Goal: Task Accomplishment & Management: Manage account settings

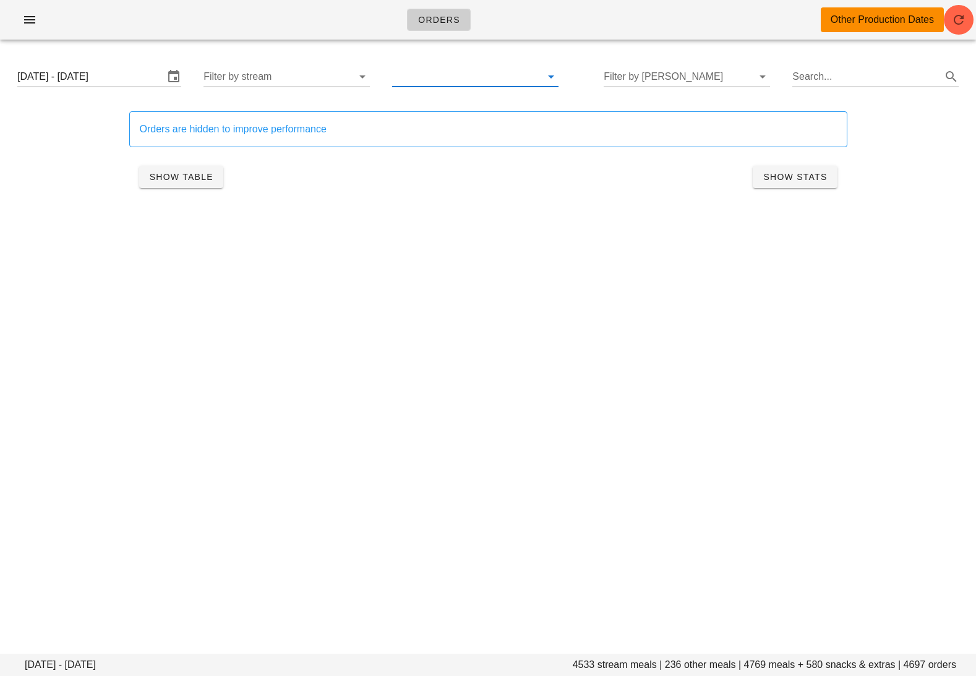
click at [486, 73] on input "text" at bounding box center [465, 77] width 147 height 20
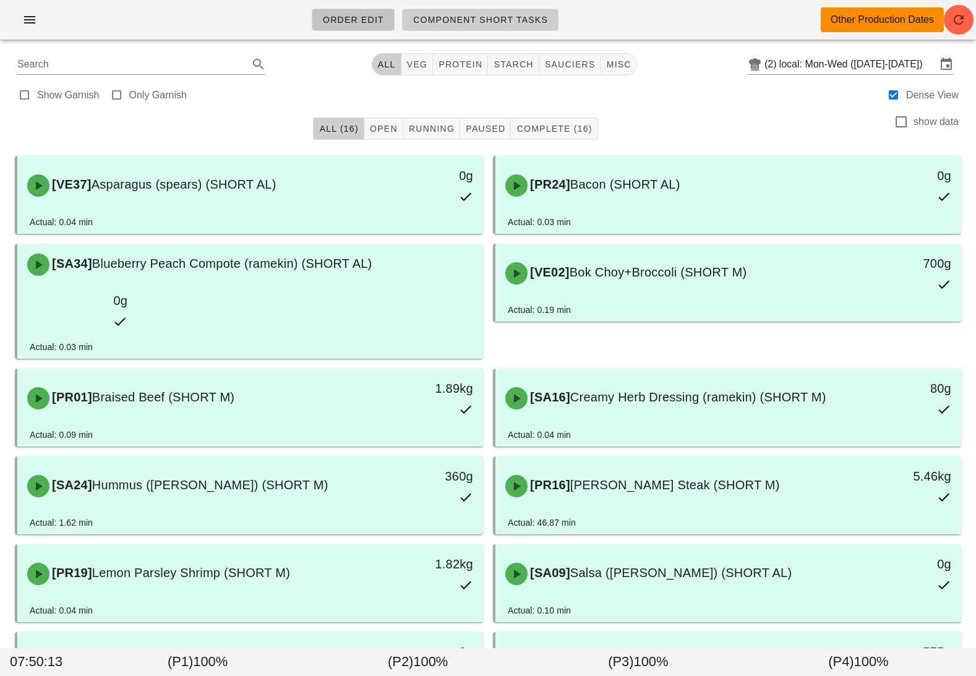
click at [347, 20] on span "Order Edit" at bounding box center [353, 20] width 62 height 10
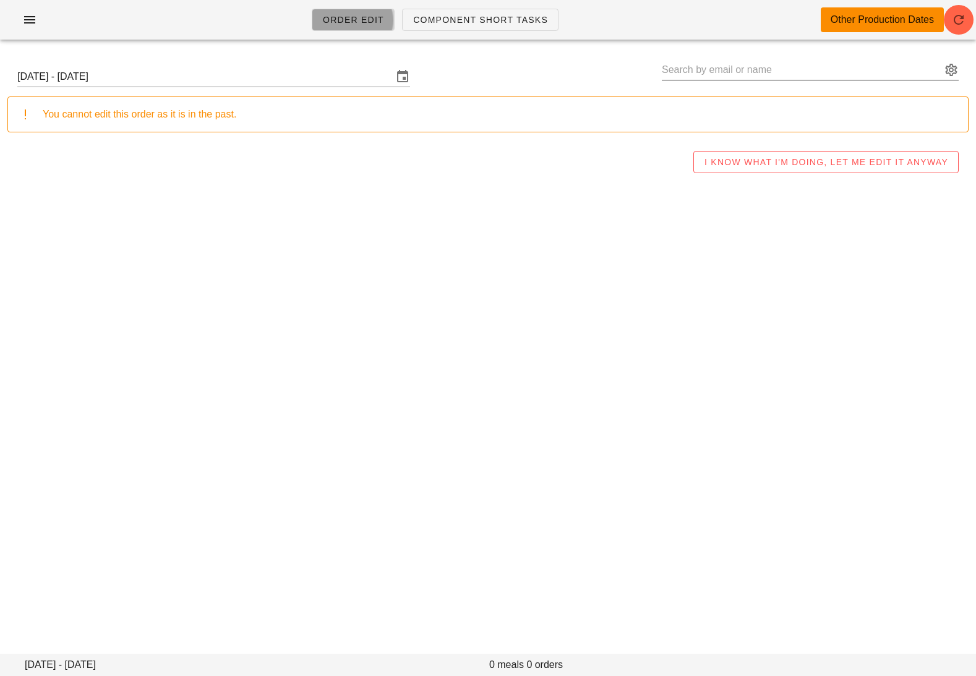
type input "[PERSON_NAME] ([EMAIL_ADDRESS][DOMAIN_NAME])"
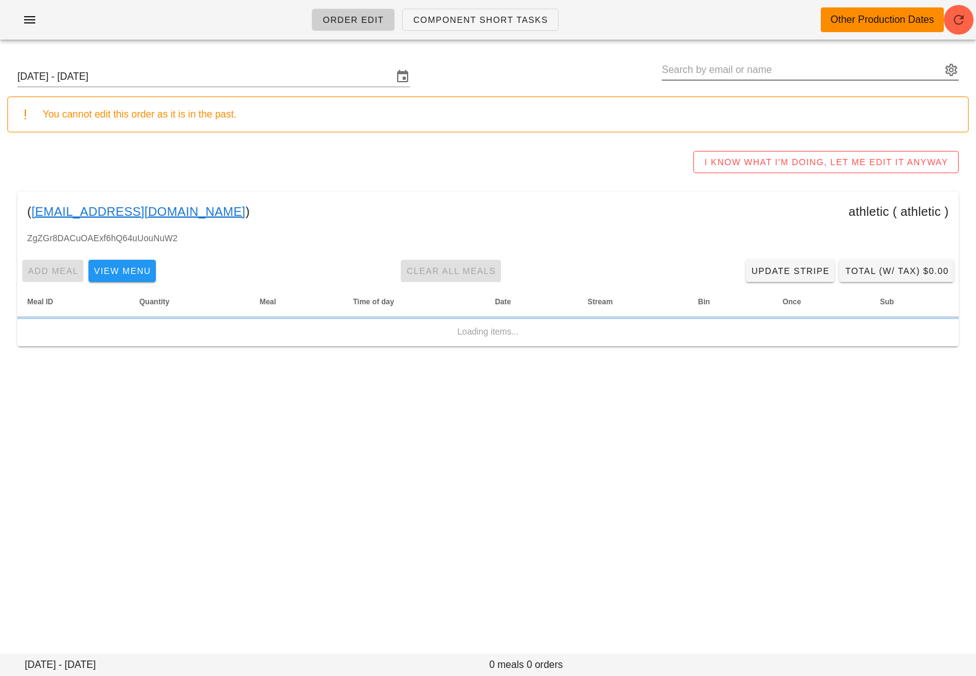
click at [901, 62] on input "text" at bounding box center [802, 70] width 280 height 20
paste input "[EMAIL_ADDRESS][DOMAIN_NAME]"
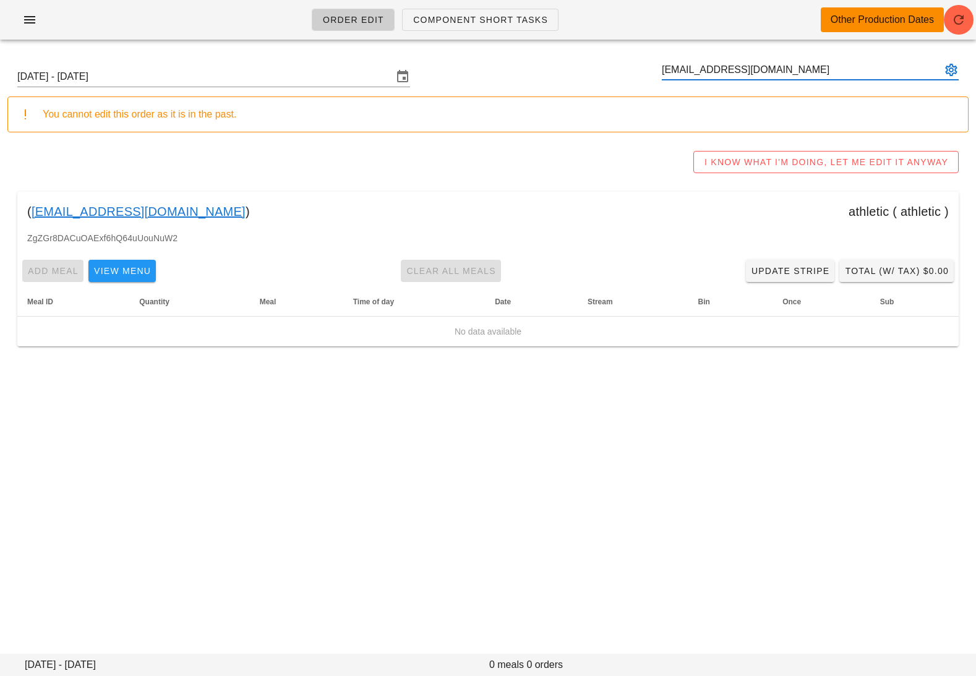
click at [949, 66] on button "appended action" at bounding box center [951, 69] width 15 height 15
type input "[EMAIL_ADDRESS][DOMAIN_NAME]"
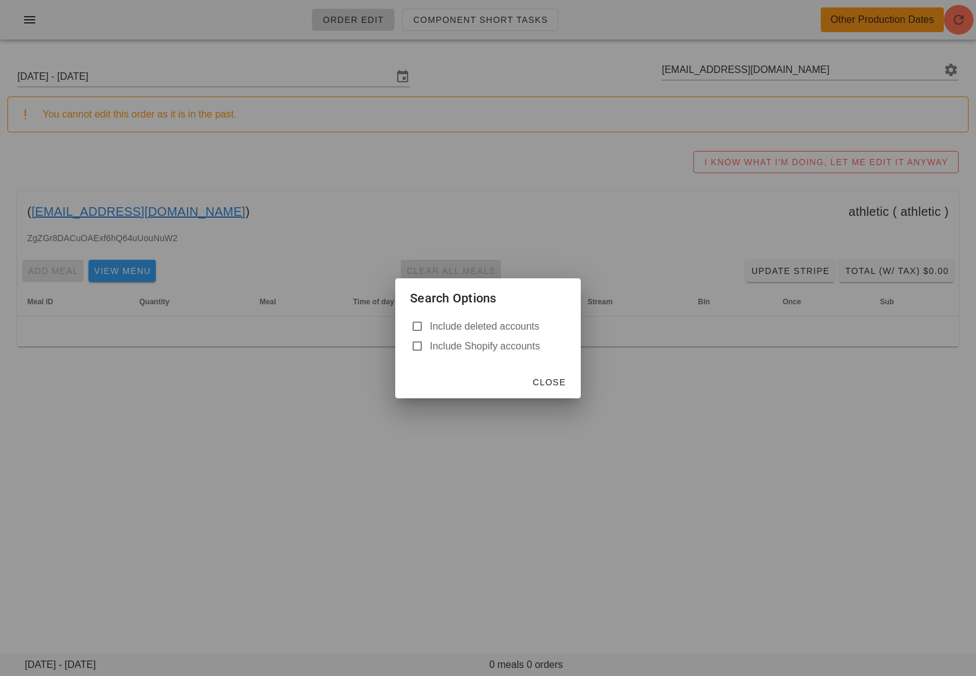
click at [508, 330] on label "Include deleted accounts" at bounding box center [498, 327] width 136 height 12
checkbox input "true"
click at [556, 388] on button "Close" at bounding box center [549, 382] width 44 height 22
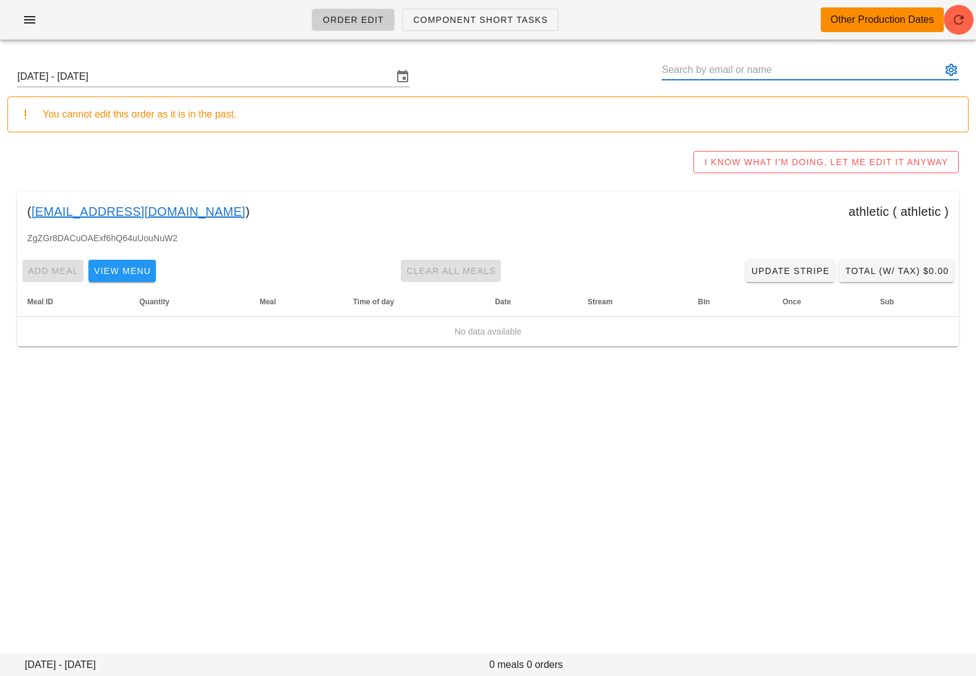
paste input "[EMAIL_ADDRESS][DOMAIN_NAME]"
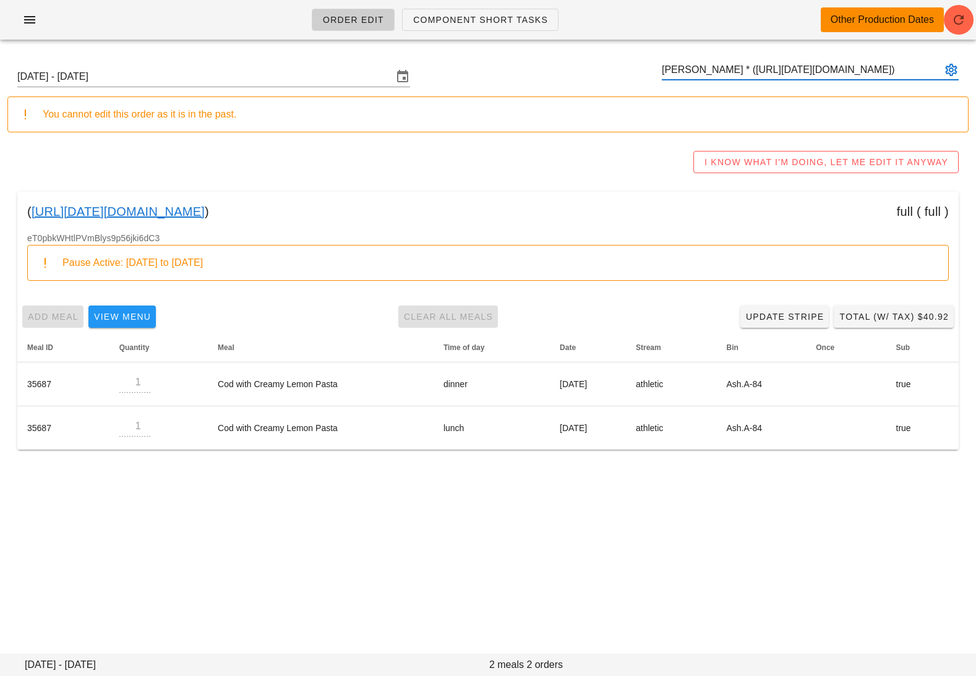
type input "[PERSON_NAME] * ([URL][DATE][DOMAIN_NAME])"
click at [205, 210] on link "[URL][DATE][DOMAIN_NAME]" at bounding box center [118, 212] width 173 height 20
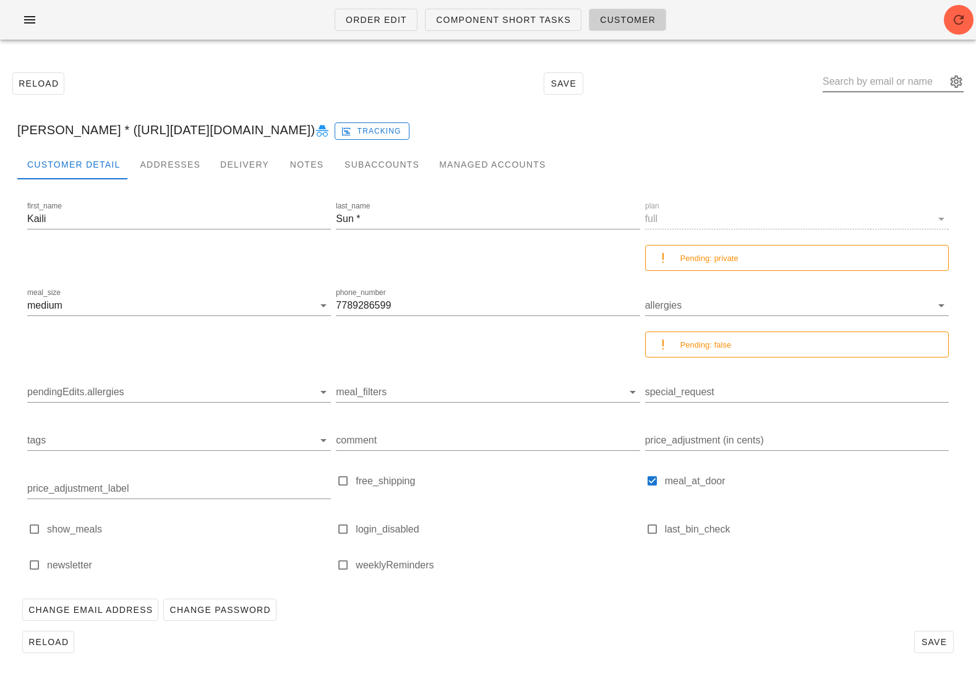
click at [899, 76] on input "text" at bounding box center [885, 82] width 124 height 20
paste input "thecarelses [EMAIL_ADDRESS][DOMAIN_NAME]"
click at [963, 84] on button "appended action" at bounding box center [956, 81] width 15 height 15
type input "thecarelses [EMAIL_ADDRESS][DOMAIN_NAME]"
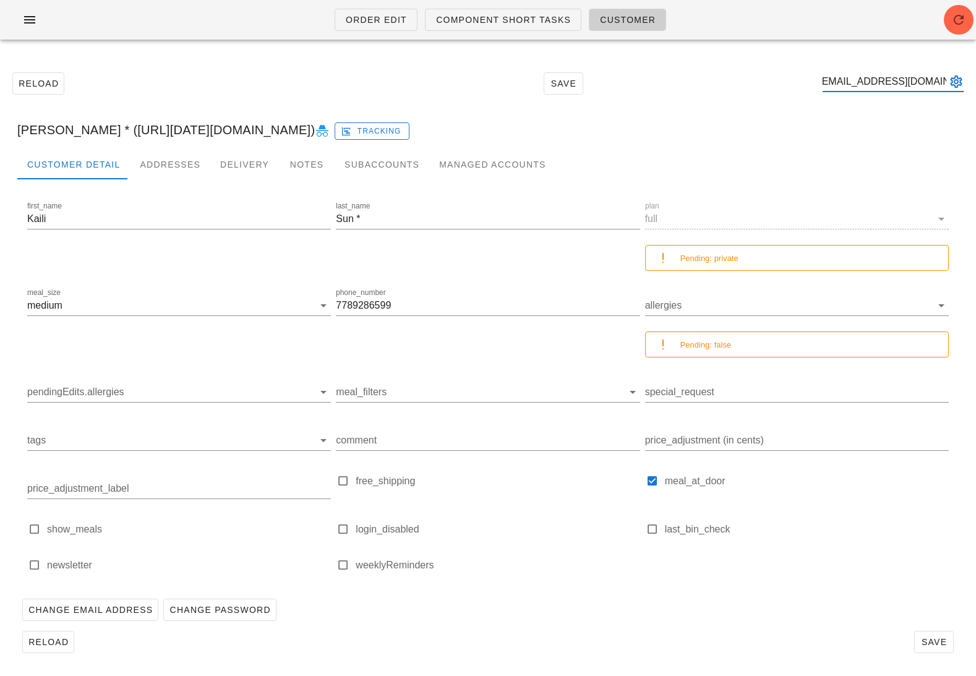
scroll to position [0, 0]
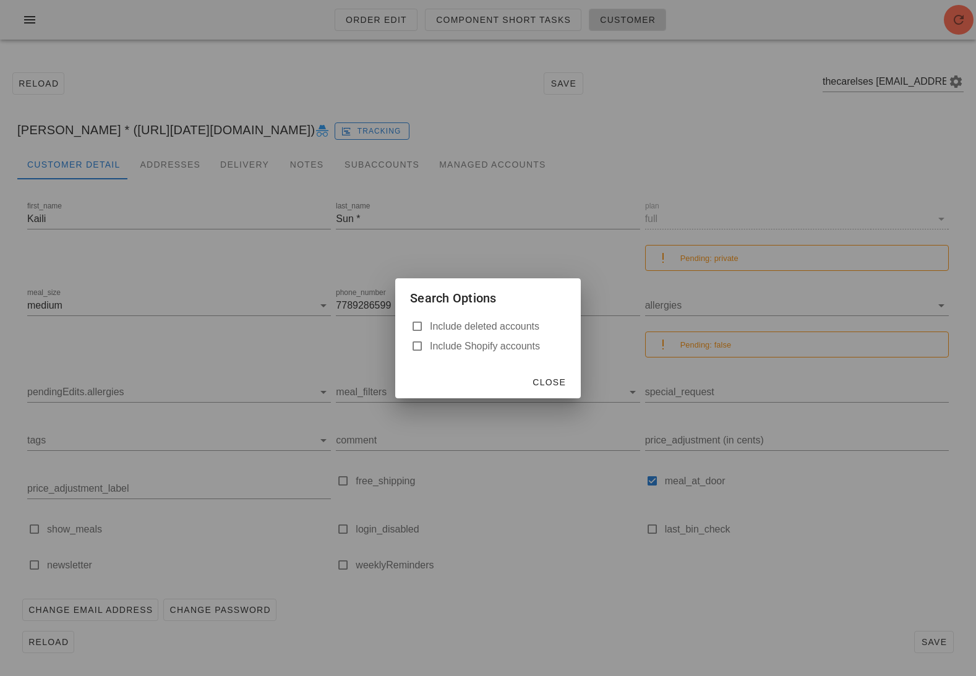
click at [467, 335] on div "Include deleted accounts Include Shopify accounts" at bounding box center [488, 341] width 186 height 49
click at [470, 322] on label "Include deleted accounts" at bounding box center [498, 327] width 136 height 12
checkbox input "true"
click at [548, 378] on span "Close" at bounding box center [549, 382] width 34 height 10
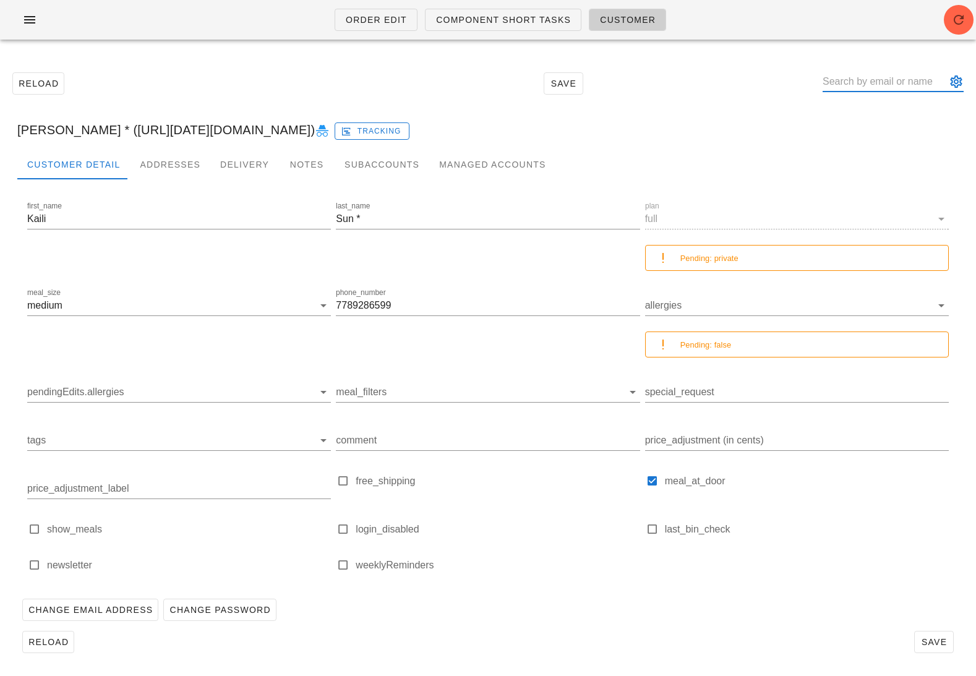
paste input "thecarelses [EMAIL_ADDRESS][DOMAIN_NAME]"
click at [898, 79] on input "thecarelses thecarelses" at bounding box center [885, 82] width 124 height 20
drag, startPoint x: 898, startPoint y: 80, endPoint x: 782, endPoint y: 79, distance: 116.3
click at [785, 80] on div "Reload Save thecarelses thecarelses" at bounding box center [488, 83] width 962 height 53
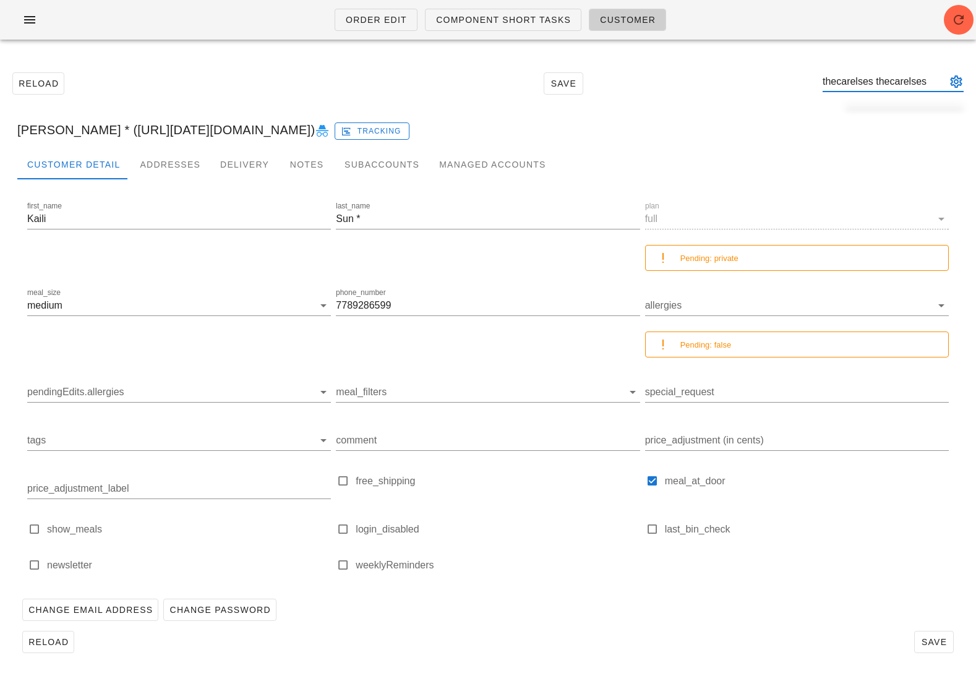
scroll to position [0, 0]
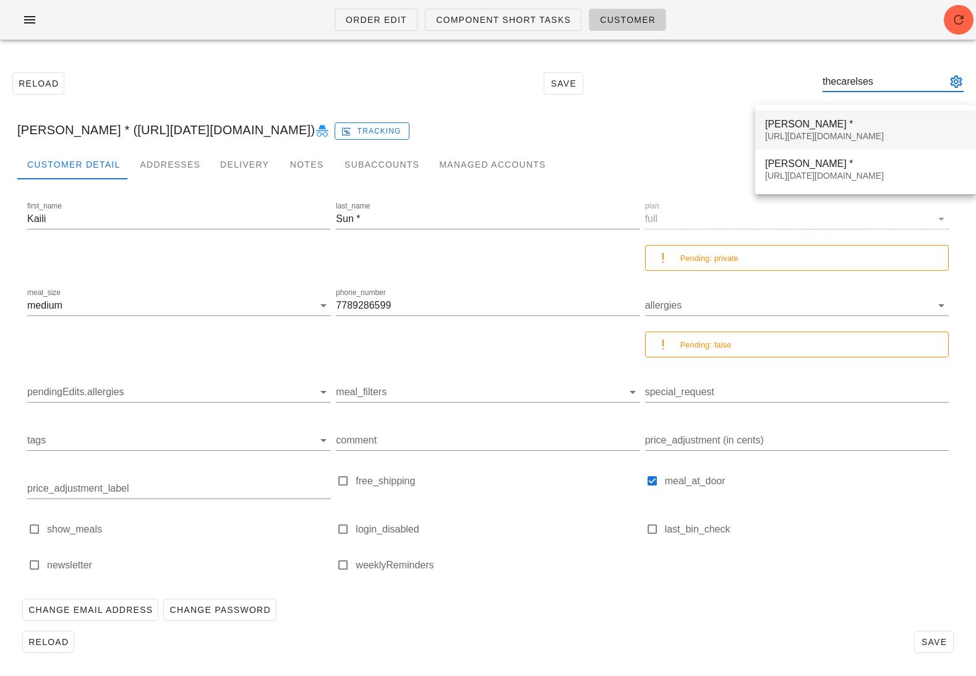
type input "thecarelses"
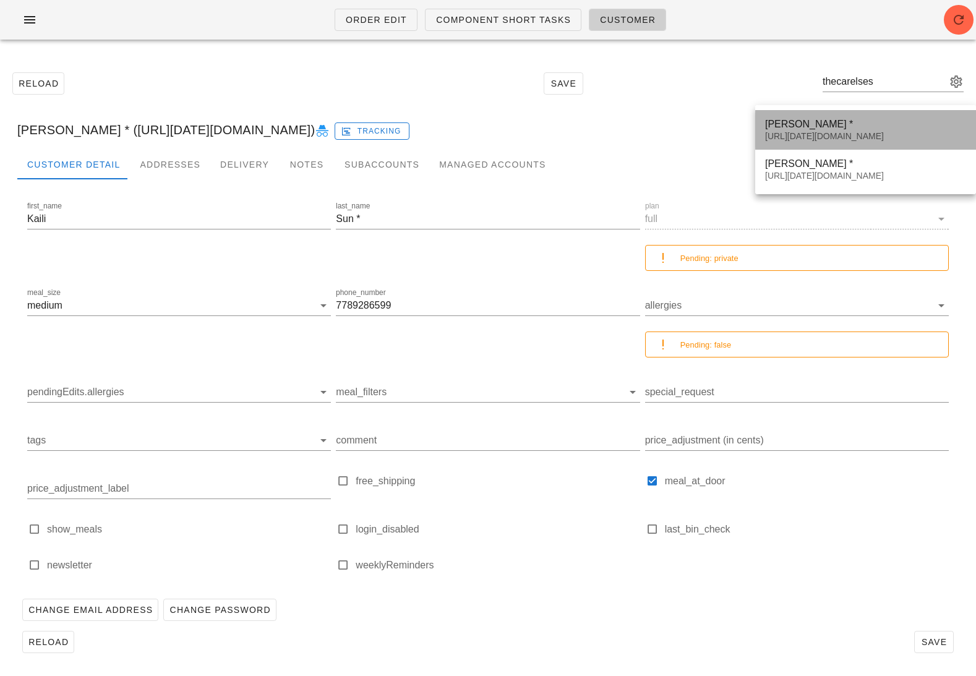
click at [879, 123] on div "[PERSON_NAME] *" at bounding box center [865, 124] width 201 height 12
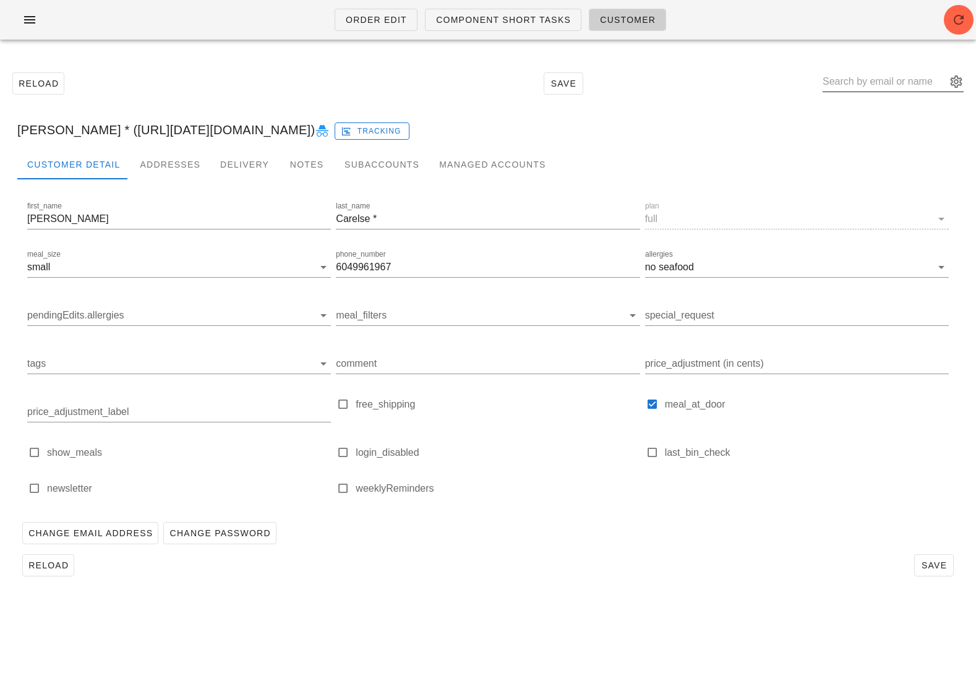
click at [847, 80] on input "text" at bounding box center [885, 82] width 124 height 20
paste input "[EMAIL_ADDRESS][DOMAIN_NAME]"
click at [951, 87] on button "appended action" at bounding box center [956, 81] width 15 height 15
type input "Bradwardner19"
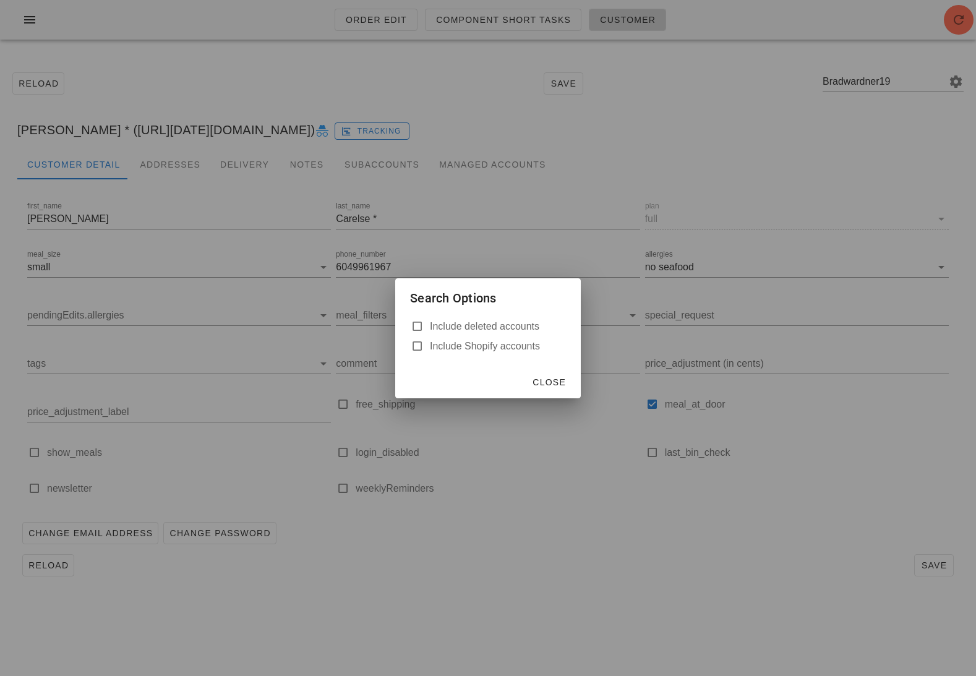
click at [505, 321] on label "Include deleted accounts" at bounding box center [498, 327] width 136 height 12
checkbox input "true"
click at [553, 374] on button "Close" at bounding box center [549, 382] width 44 height 22
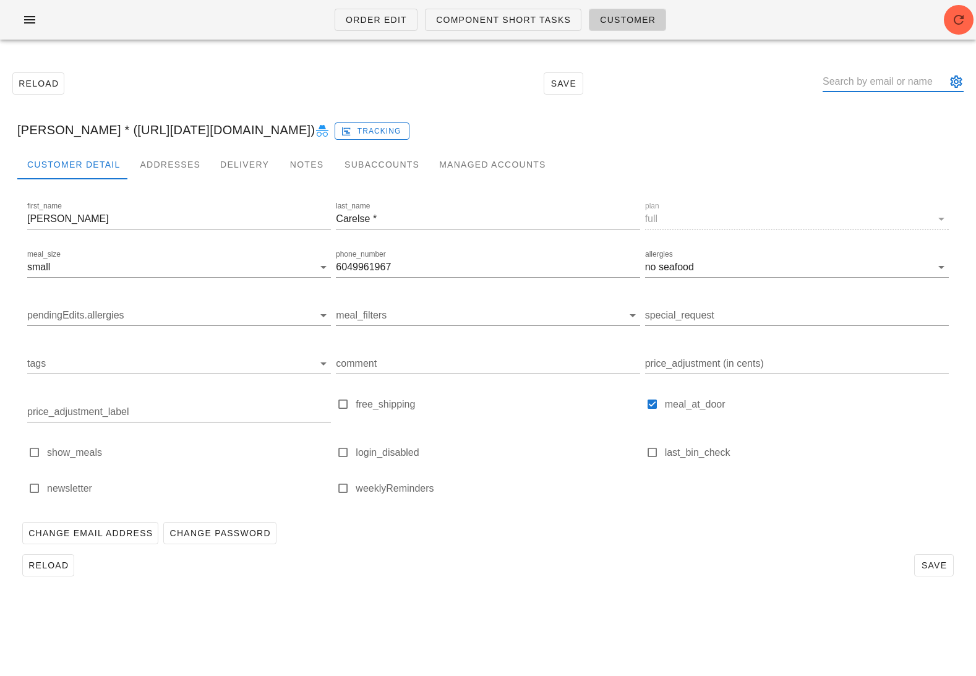
paste input "[EMAIL_ADDRESS][DOMAIN_NAME]"
type input "Bradwardner19"
click at [899, 93] on div at bounding box center [893, 88] width 141 height 33
click at [875, 85] on input "text" at bounding box center [885, 82] width 124 height 20
paste input "[EMAIL_ADDRESS][DOMAIN_NAME]"
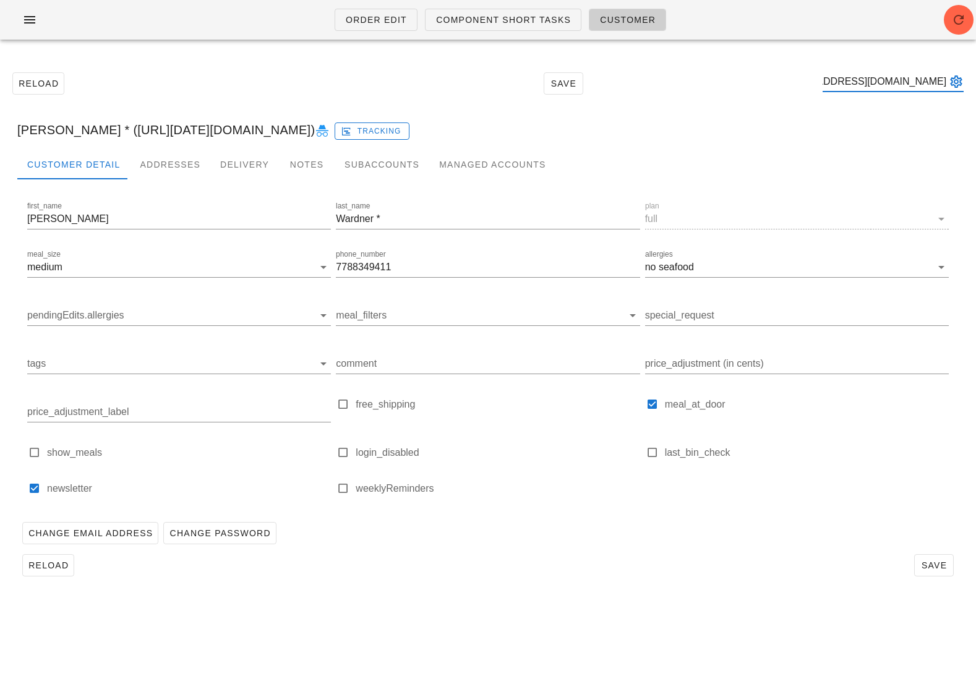
scroll to position [0, 51]
drag, startPoint x: 945, startPoint y: 82, endPoint x: 882, endPoint y: 80, distance: 62.5
click at [882, 80] on input "[EMAIL_ADDRESS][DOMAIN_NAME]" at bounding box center [885, 82] width 124 height 20
click at [952, 80] on button "appended action" at bounding box center [956, 81] width 15 height 15
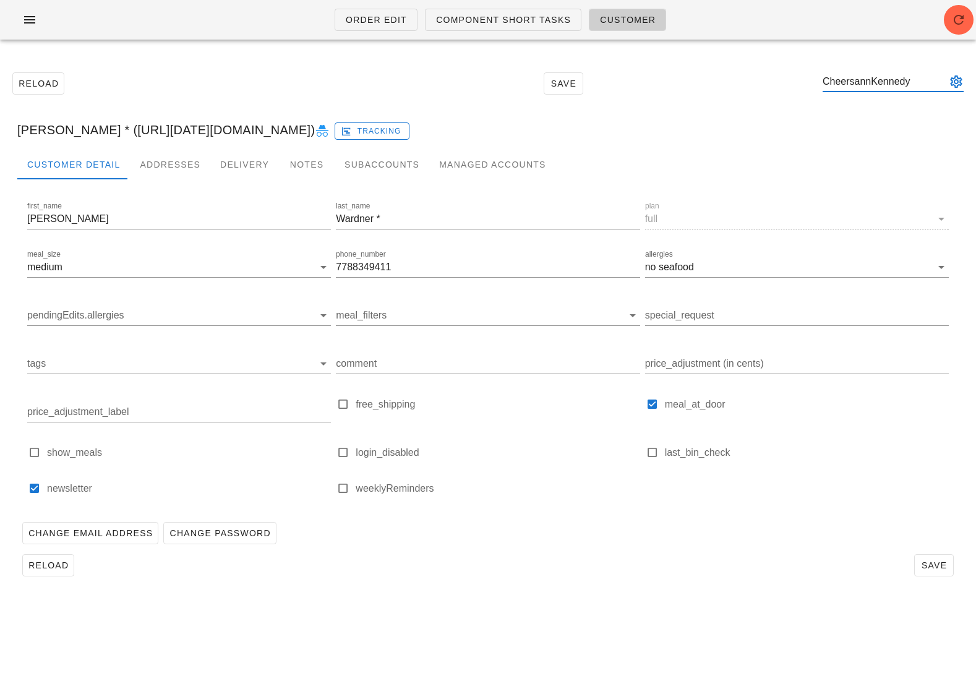
type input "CheersannKennedy"
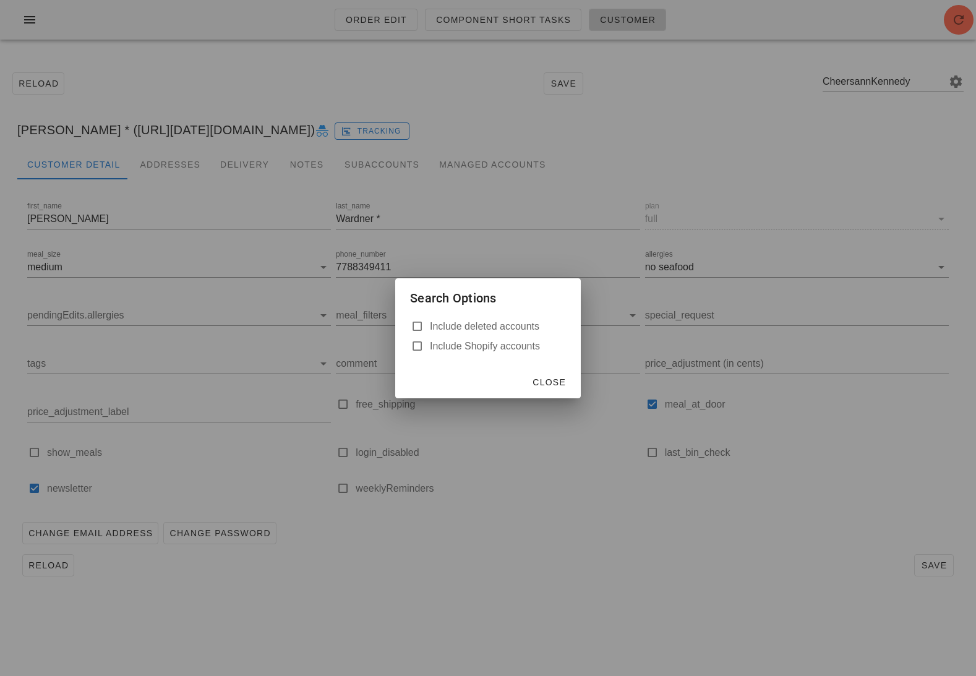
click at [462, 322] on label "Include deleted accounts" at bounding box center [498, 327] width 136 height 12
checkbox input "true"
click at [551, 380] on span "Close" at bounding box center [549, 382] width 34 height 10
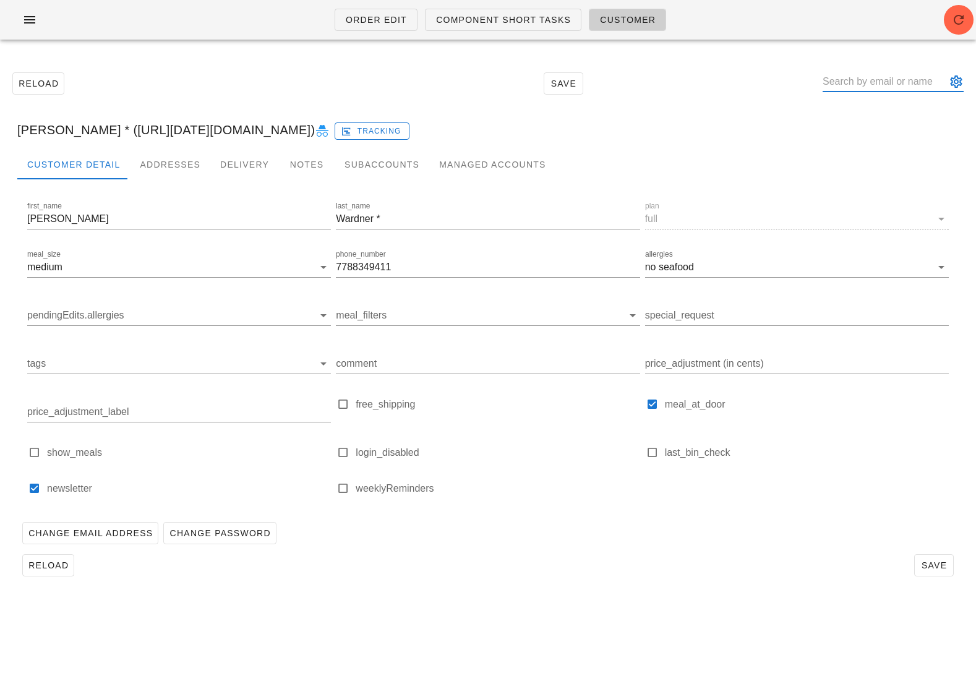
paste input "[EMAIL_ADDRESS][DOMAIN_NAME]"
drag, startPoint x: 946, startPoint y: 84, endPoint x: 882, endPoint y: 85, distance: 63.7
click at [883, 85] on input "[EMAIL_ADDRESS][DOMAIN_NAME]" at bounding box center [885, 82] width 124 height 20
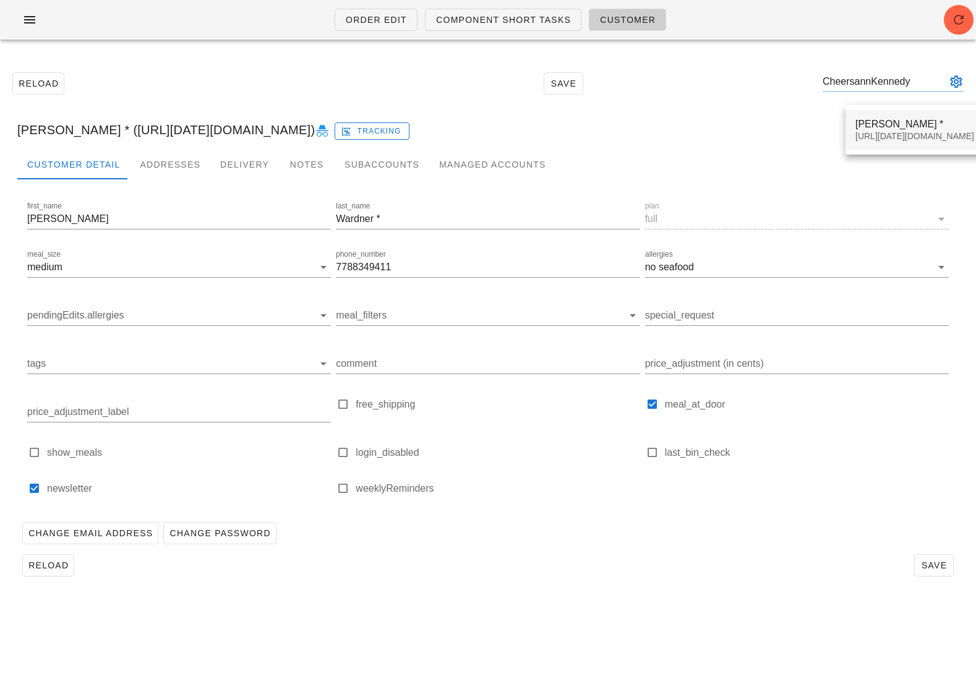
type input "CheersannKennedy"
click at [880, 116] on div "[PERSON_NAME] * [URL][DATE][DOMAIN_NAME]" at bounding box center [915, 130] width 119 height 38
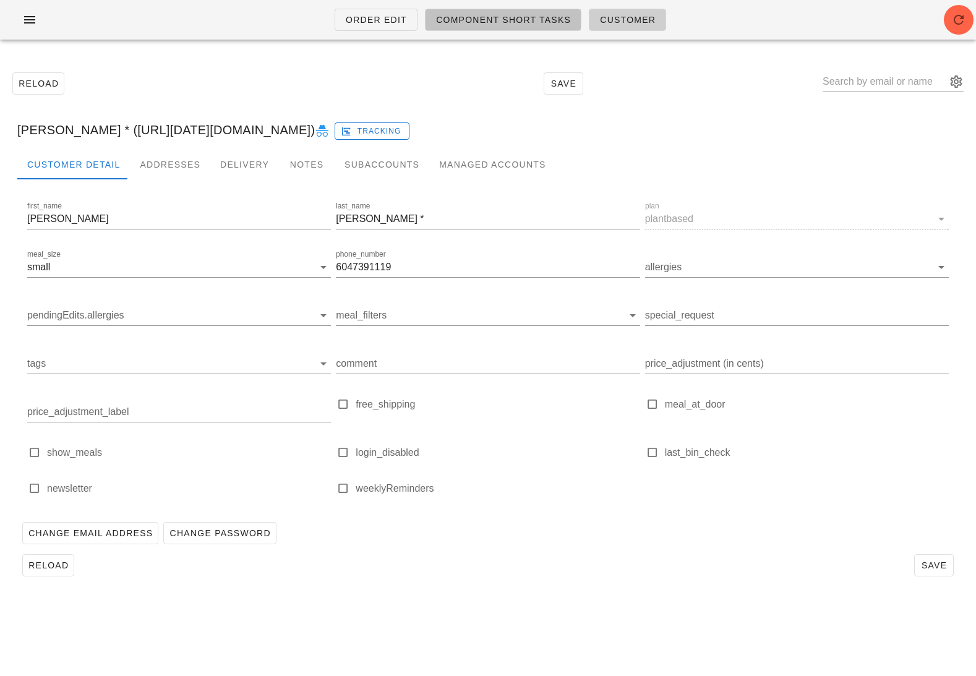
click at [464, 19] on span "Component Short Tasks" at bounding box center [504, 20] width 136 height 10
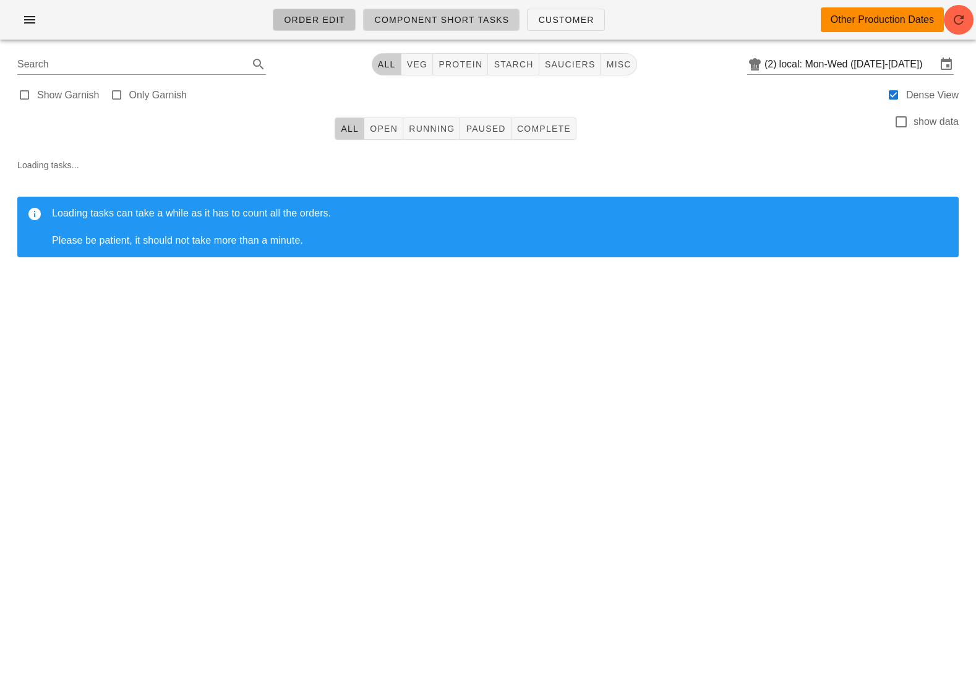
click at [307, 19] on span "Order Edit" at bounding box center [314, 20] width 62 height 10
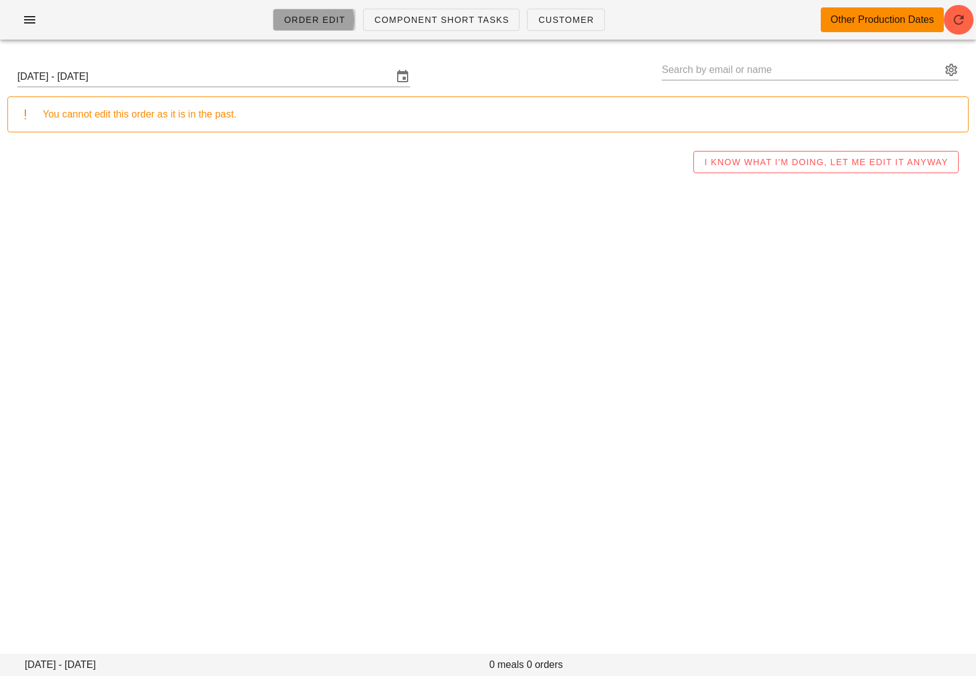
type input "[PERSON_NAME] * ([URL][DATE][DOMAIN_NAME])"
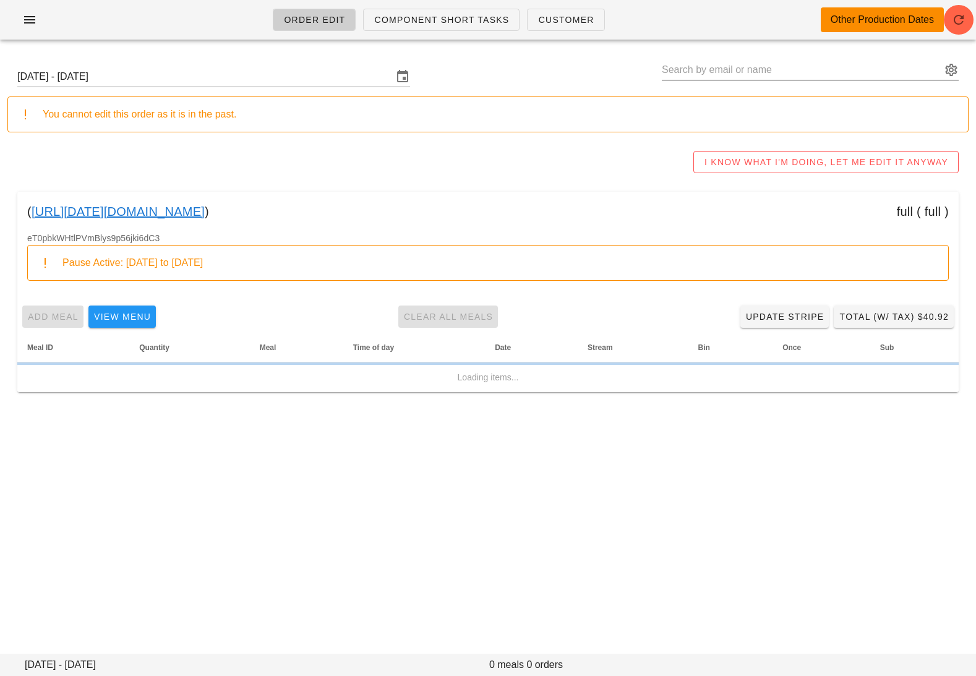
click at [835, 63] on input "text" at bounding box center [802, 70] width 280 height 20
paste input "[EMAIL_ADDRESS][DOMAIN_NAME]"
click at [953, 71] on button "appended action" at bounding box center [951, 69] width 15 height 15
type input "[EMAIL_ADDRESS][DOMAIN_NAME]"
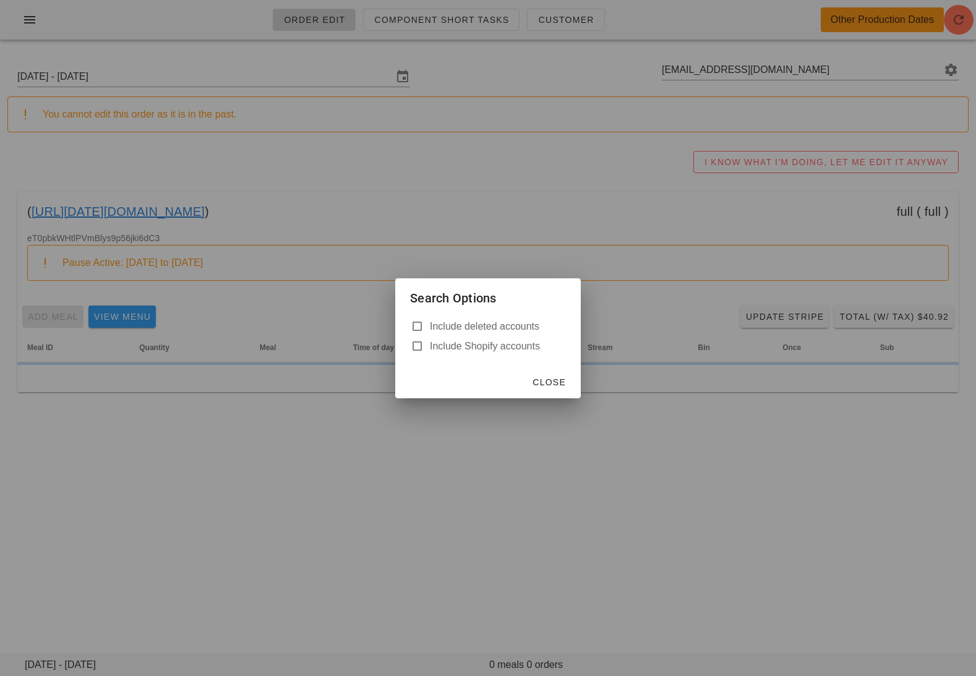
click at [506, 322] on label "Include deleted accounts" at bounding box center [498, 327] width 136 height 12
checkbox input "true"
click at [559, 389] on button "Close" at bounding box center [549, 382] width 44 height 22
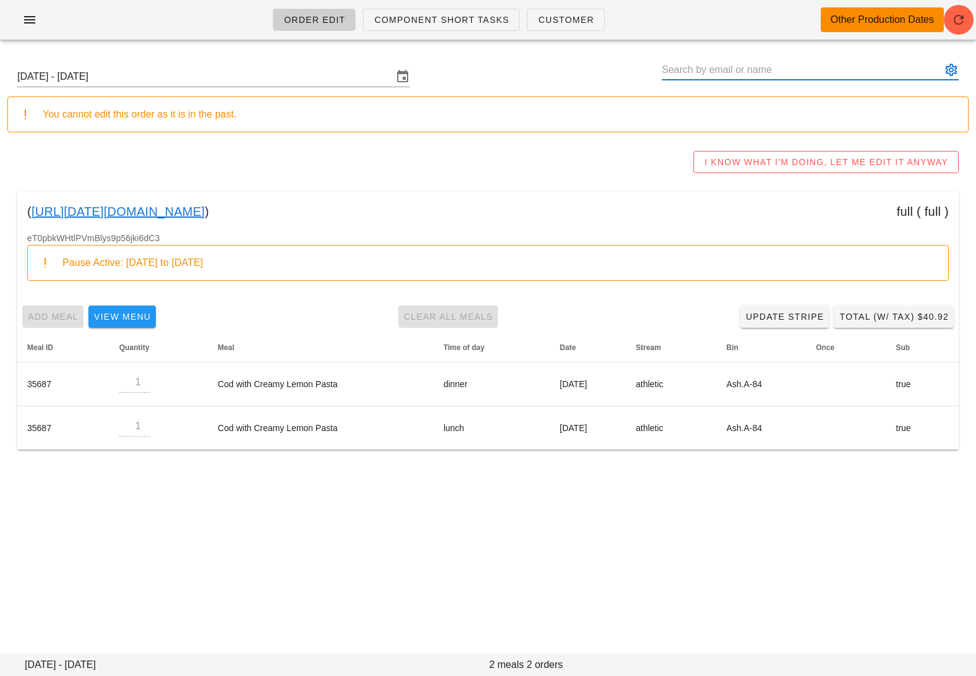
click at [793, 69] on input "text" at bounding box center [802, 70] width 280 height 20
paste input "[EMAIL_ADDRESS][DOMAIN_NAME]"
drag, startPoint x: 829, startPoint y: 66, endPoint x: 748, endPoint y: 71, distance: 81.2
click at [748, 71] on input "[EMAIL_ADDRESS][DOMAIN_NAME]" at bounding box center [802, 70] width 280 height 20
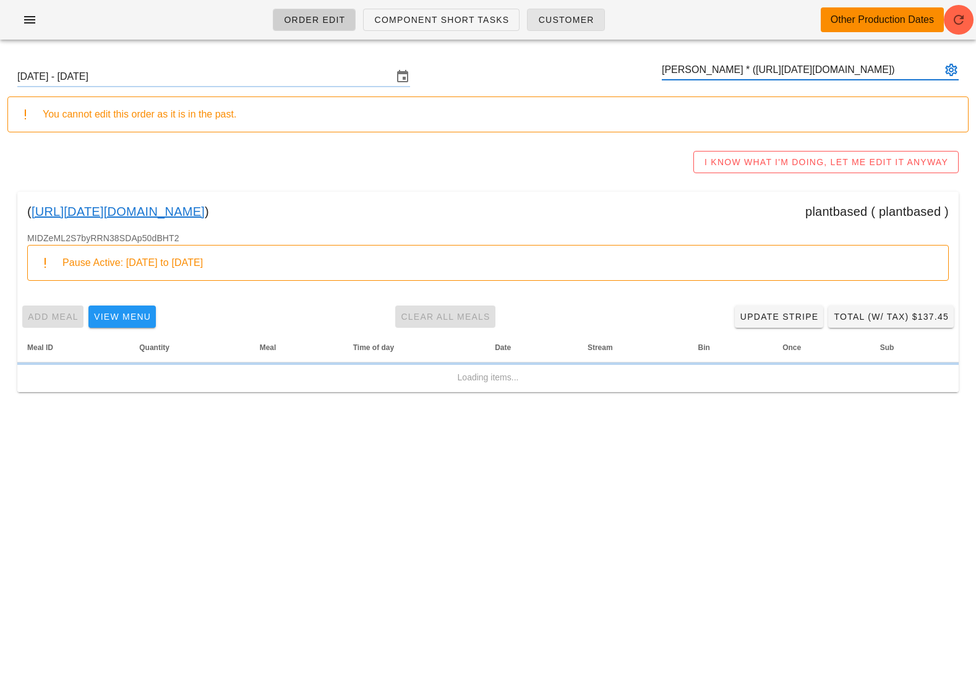
type input "[PERSON_NAME] * ([URL][DATE][DOMAIN_NAME])"
click at [557, 18] on span "Customer" at bounding box center [566, 20] width 56 height 10
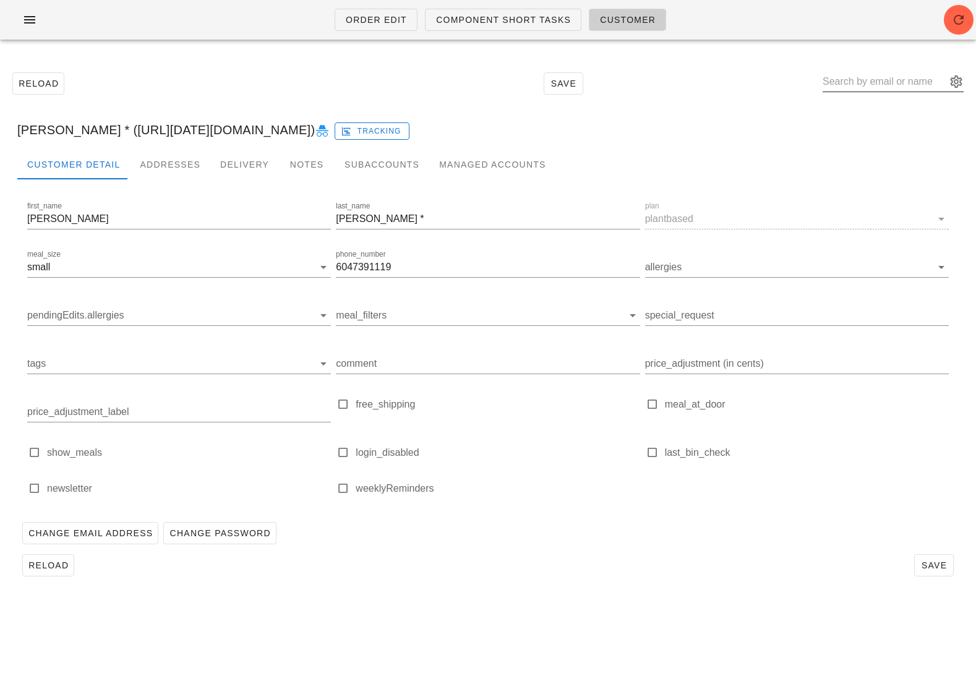
click at [889, 76] on input "text" at bounding box center [885, 82] width 124 height 20
paste input "[EMAIL_ADDRESS][DOMAIN_NAME]"
click at [957, 84] on button "appended action" at bounding box center [956, 81] width 15 height 15
type input "[EMAIL_ADDRESS][DOMAIN_NAME]"
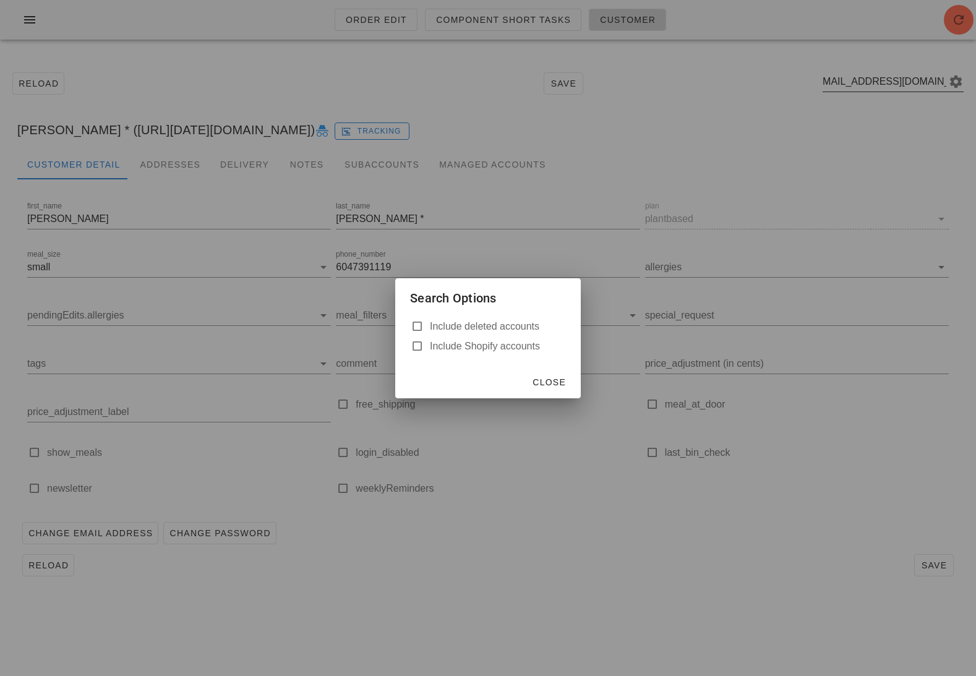
scroll to position [0, 0]
click at [524, 325] on label "Include deleted accounts" at bounding box center [498, 327] width 136 height 12
checkbox input "true"
click at [555, 382] on span "Close" at bounding box center [549, 382] width 34 height 10
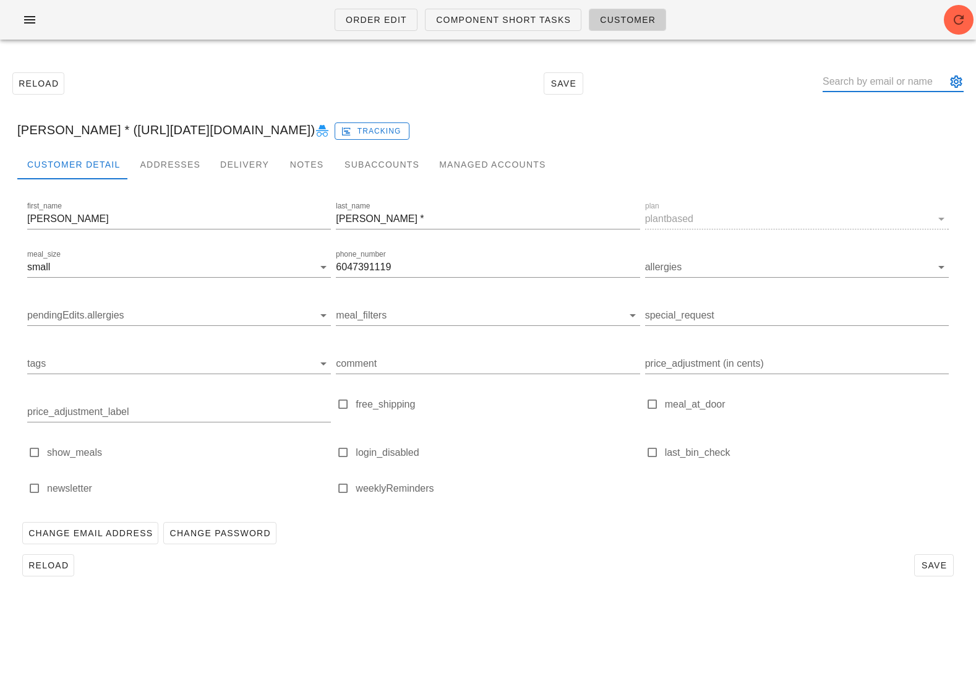
paste input "[EMAIL_ADDRESS][DOMAIN_NAME]"
type input "mariavbsalas"
click at [877, 91] on div "mariavbsalas" at bounding box center [893, 82] width 141 height 20
click at [382, 23] on span "Order Edit" at bounding box center [376, 20] width 62 height 10
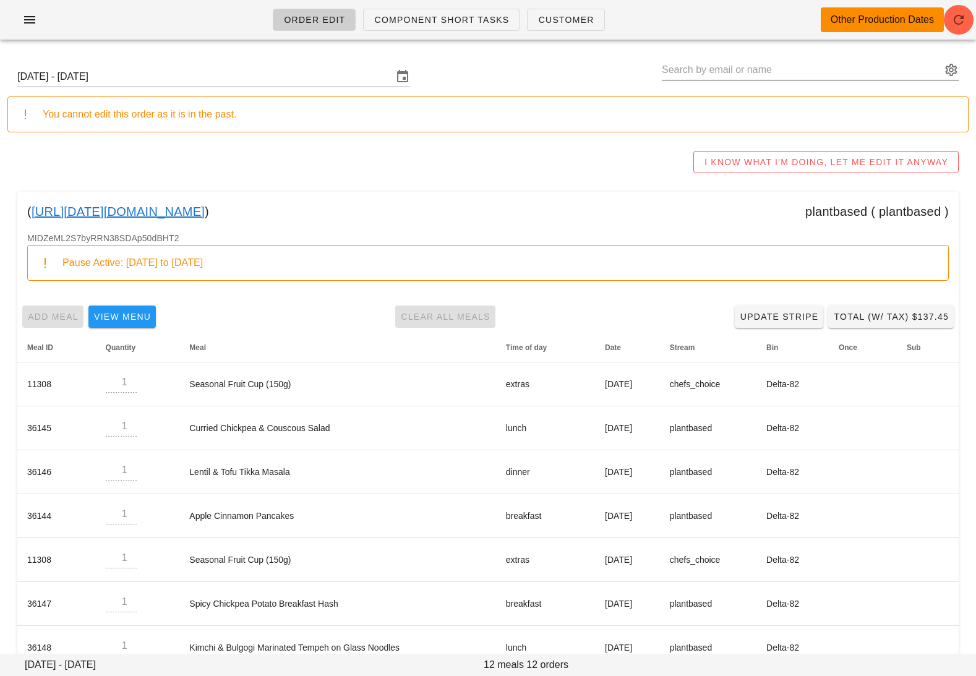
click at [790, 69] on input "text" at bounding box center [802, 70] width 280 height 20
paste input "[EMAIL_ADDRESS][DOMAIN_NAME]"
drag, startPoint x: 799, startPoint y: 66, endPoint x: 722, endPoint y: 69, distance: 76.8
click at [722, 69] on input "[EMAIL_ADDRESS][DOMAIN_NAME]" at bounding box center [802, 70] width 280 height 20
click at [944, 68] on div at bounding box center [950, 69] width 17 height 15
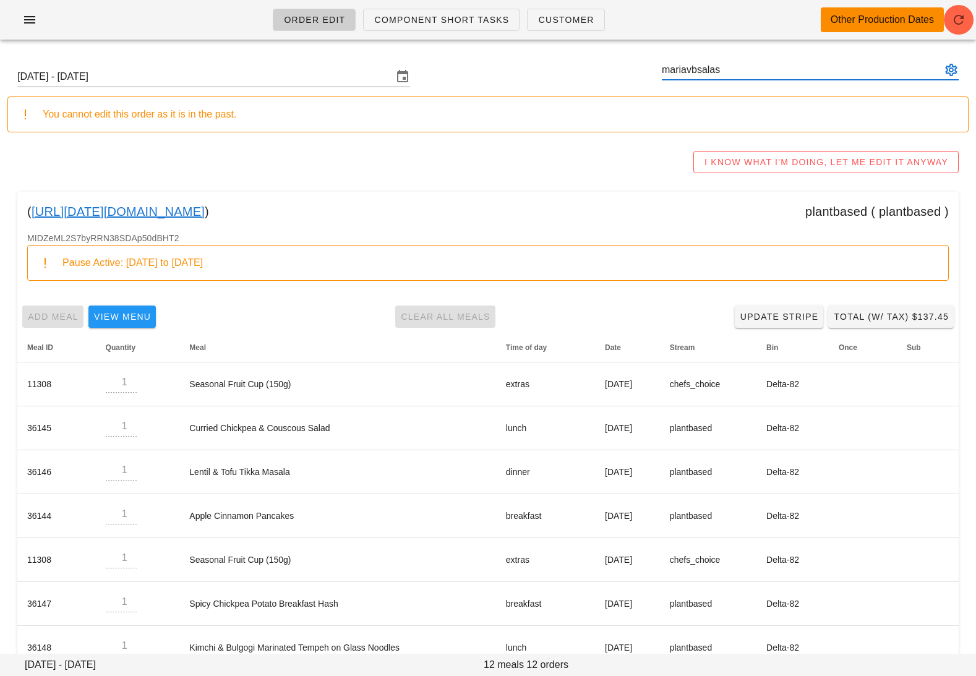
click at [951, 72] on button "appended action" at bounding box center [951, 69] width 15 height 15
type input "mariavbsalas"
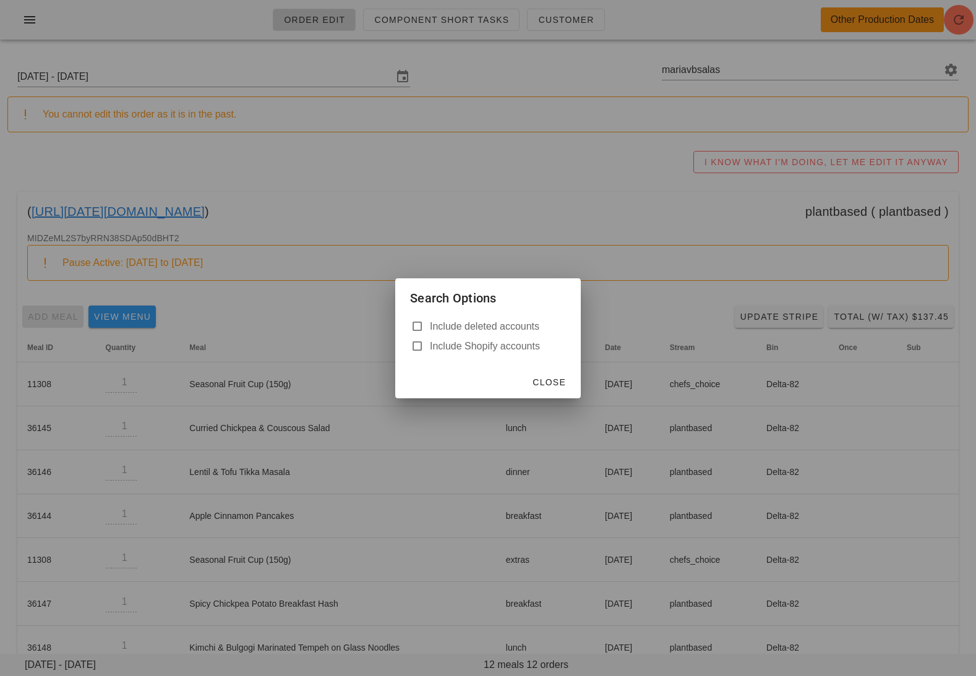
click at [517, 329] on label "Include deleted accounts" at bounding box center [498, 327] width 136 height 12
checkbox input "true"
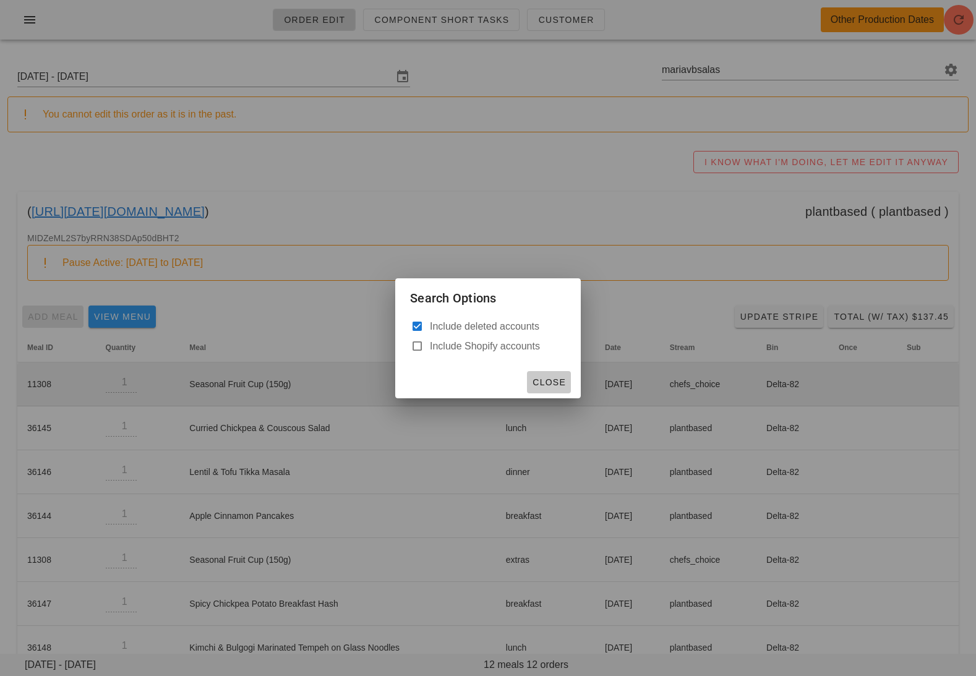
click at [548, 377] on span "Close" at bounding box center [549, 382] width 34 height 10
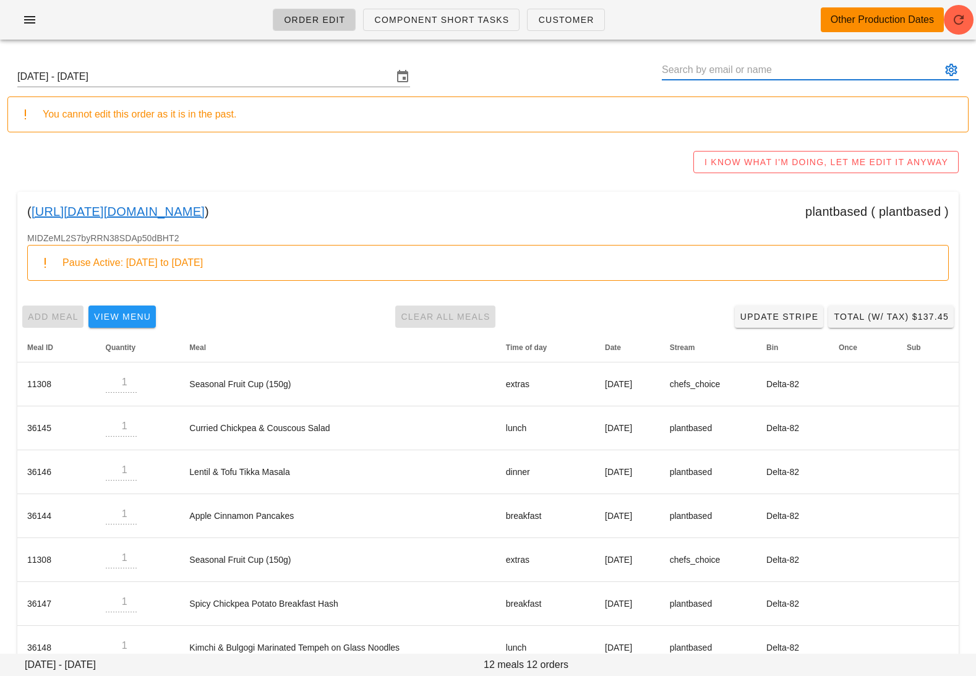
click at [755, 60] on input "text" at bounding box center [802, 70] width 280 height 20
paste input "[EMAIL_ADDRESS][DOMAIN_NAME]"
drag, startPoint x: 799, startPoint y: 67, endPoint x: 702, endPoint y: 67, distance: 97.1
click at [702, 67] on input "[EMAIL_ADDRESS][DOMAIN_NAME]" at bounding box center [802, 70] width 280 height 20
type input "[EMAIL_ADDRESS][DOMAIN_NAME]"
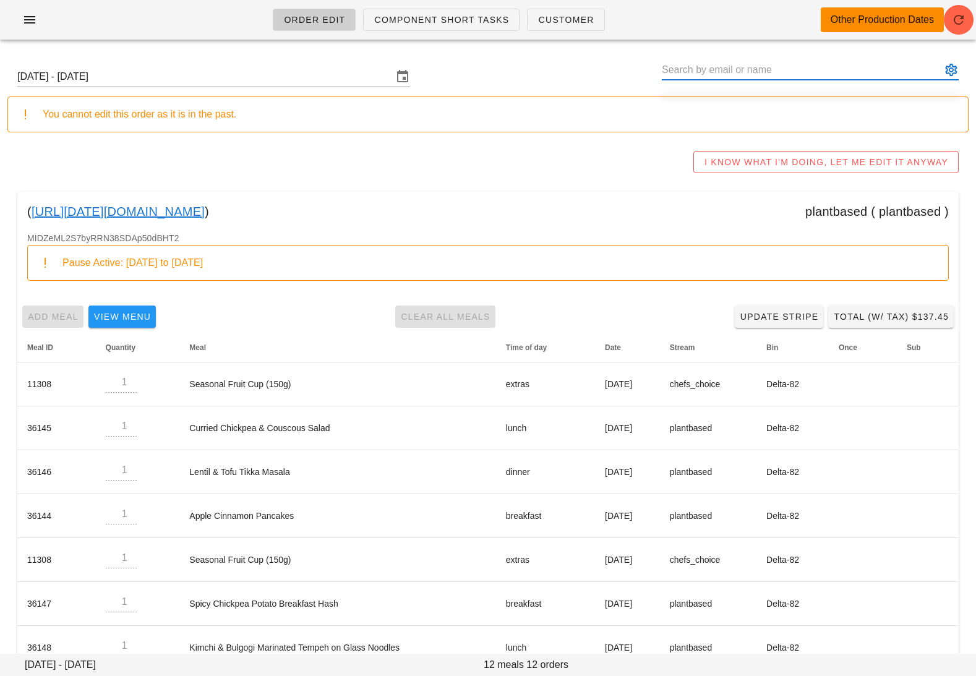
paste input "[EMAIL_ADDRESS][DOMAIN_NAME]"
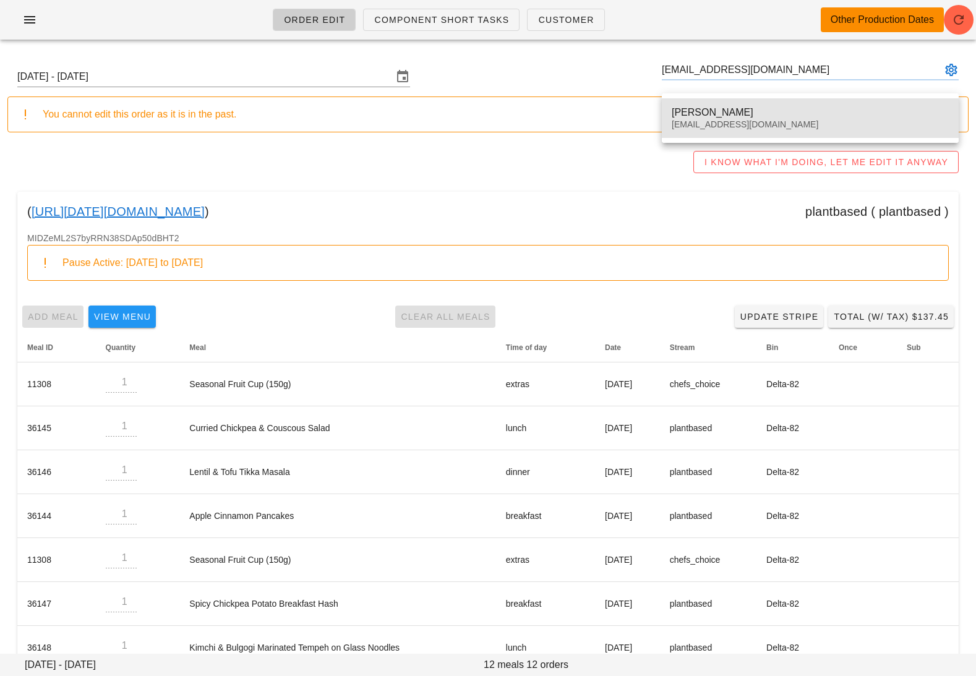
click at [765, 118] on div "[PERSON_NAME] [EMAIL_ADDRESS][DOMAIN_NAME]" at bounding box center [810, 118] width 277 height 38
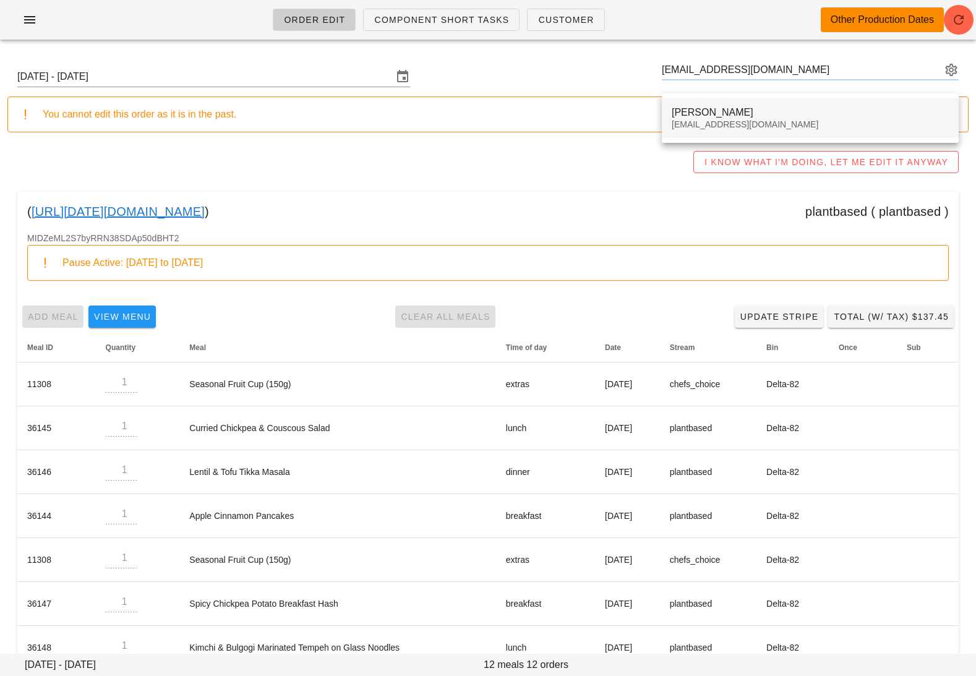
type input "[PERSON_NAME] ([EMAIL_ADDRESS][DOMAIN_NAME])"
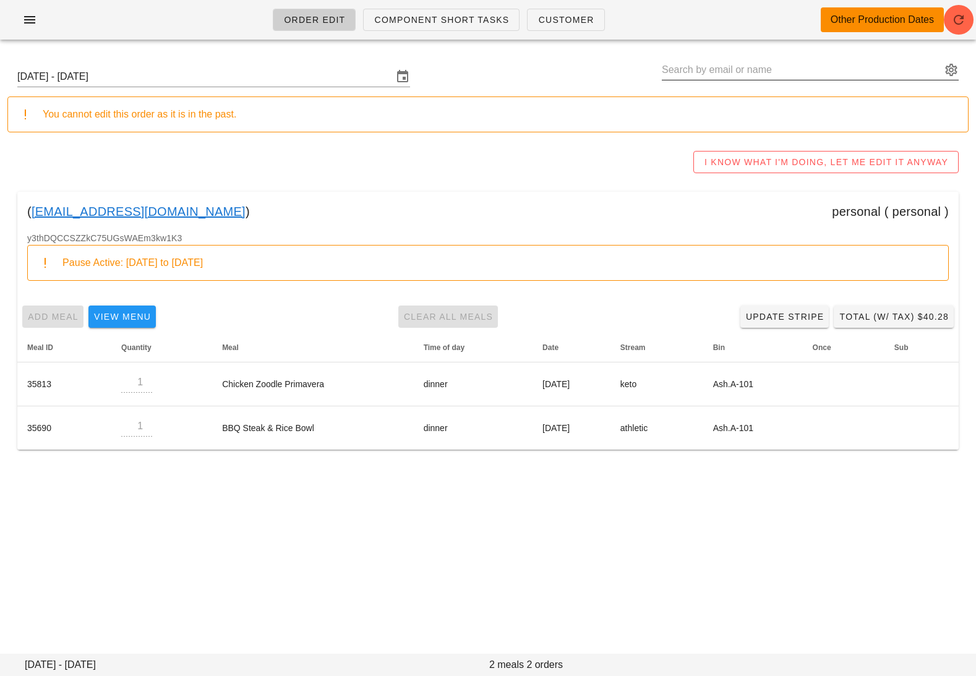
click at [836, 72] on input "text" at bounding box center [802, 70] width 280 height 20
paste input "[EMAIL_ADDRESS][DOMAIN_NAME]"
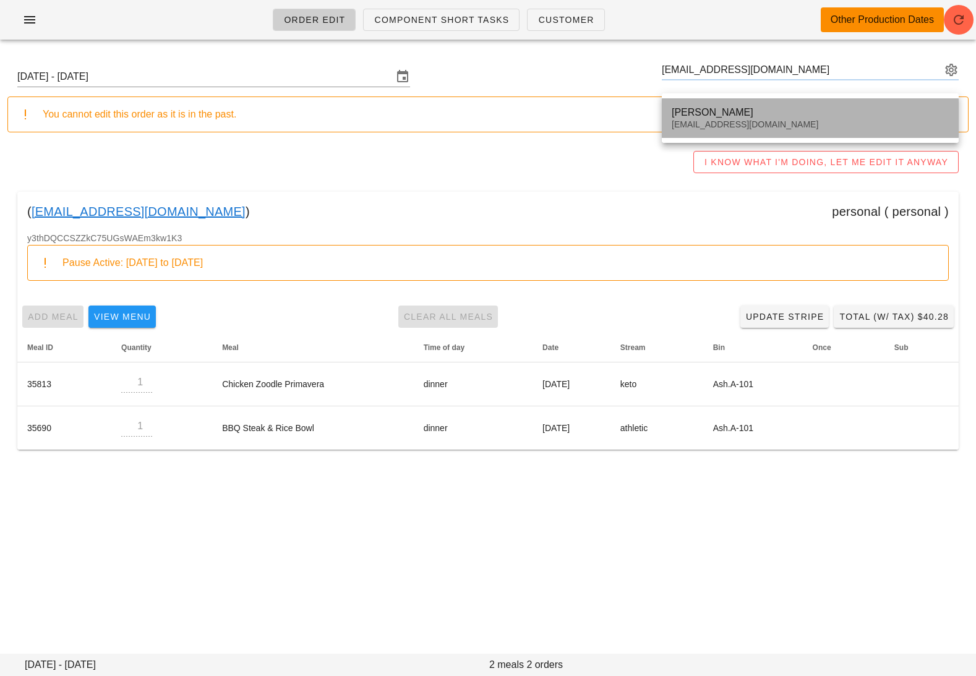
click at [801, 123] on div "[EMAIL_ADDRESS][DOMAIN_NAME]" at bounding box center [810, 124] width 277 height 11
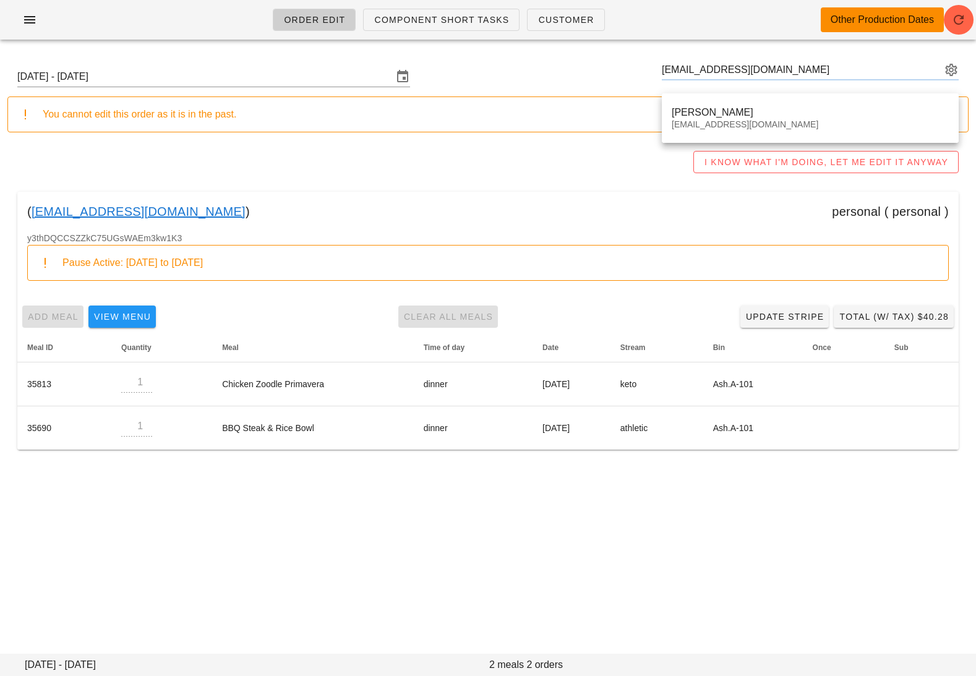
type input "[PERSON_NAME] ([EMAIL_ADDRESS][DOMAIN_NAME])"
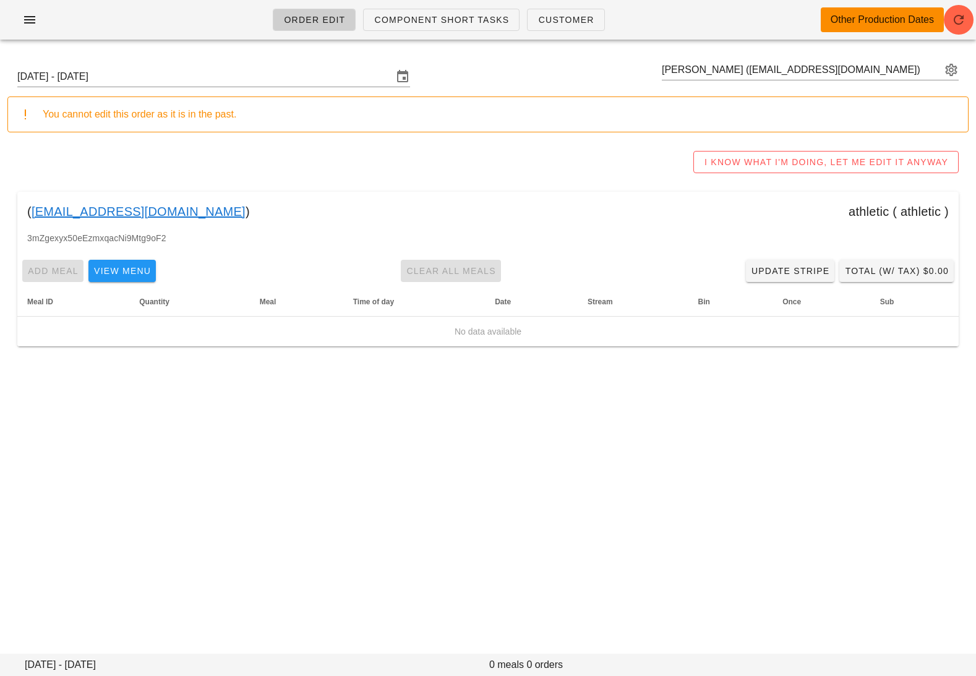
click at [131, 213] on link "[EMAIL_ADDRESS][DOMAIN_NAME]" at bounding box center [139, 212] width 214 height 20
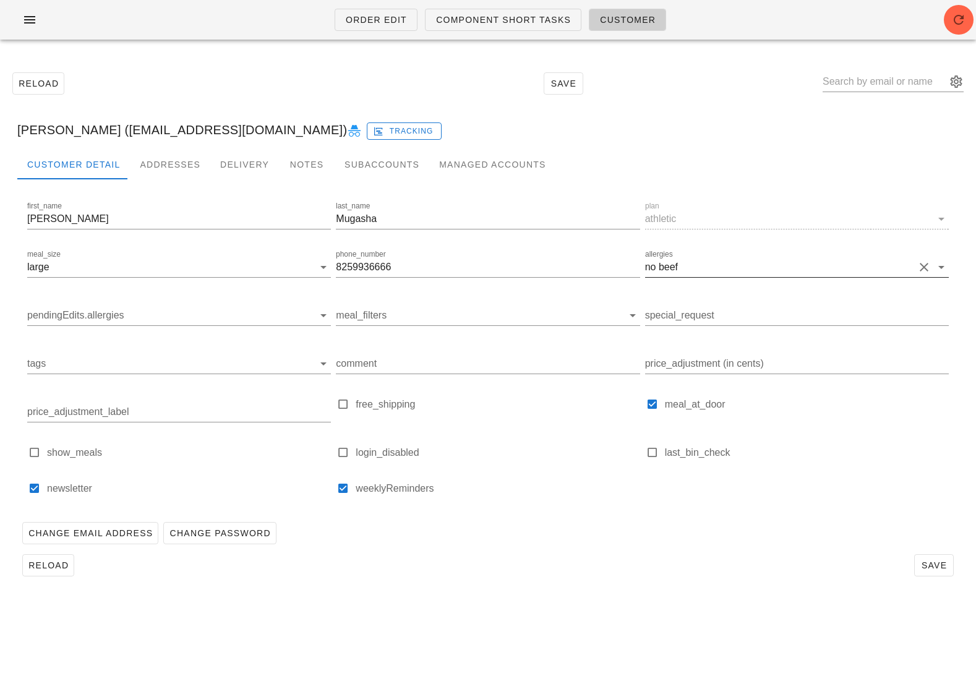
click at [925, 265] on button "Clear allergies" at bounding box center [924, 267] width 15 height 15
click at [929, 569] on span "Save" at bounding box center [934, 566] width 28 height 10
click at [366, 156] on div "Subaccounts" at bounding box center [382, 165] width 95 height 30
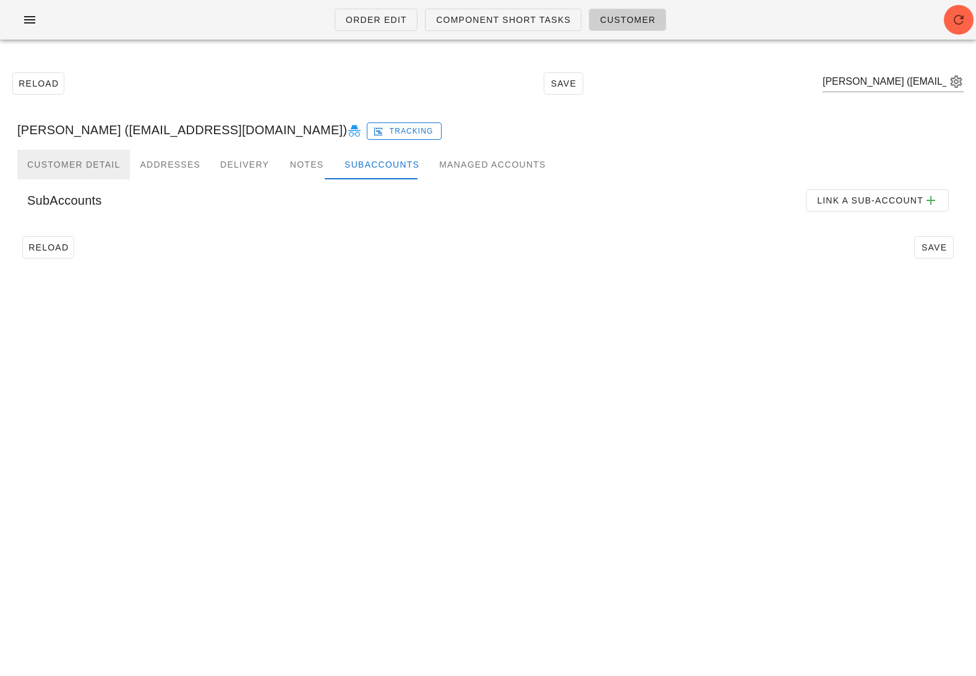
click at [100, 153] on div "Customer Detail" at bounding box center [73, 165] width 113 height 30
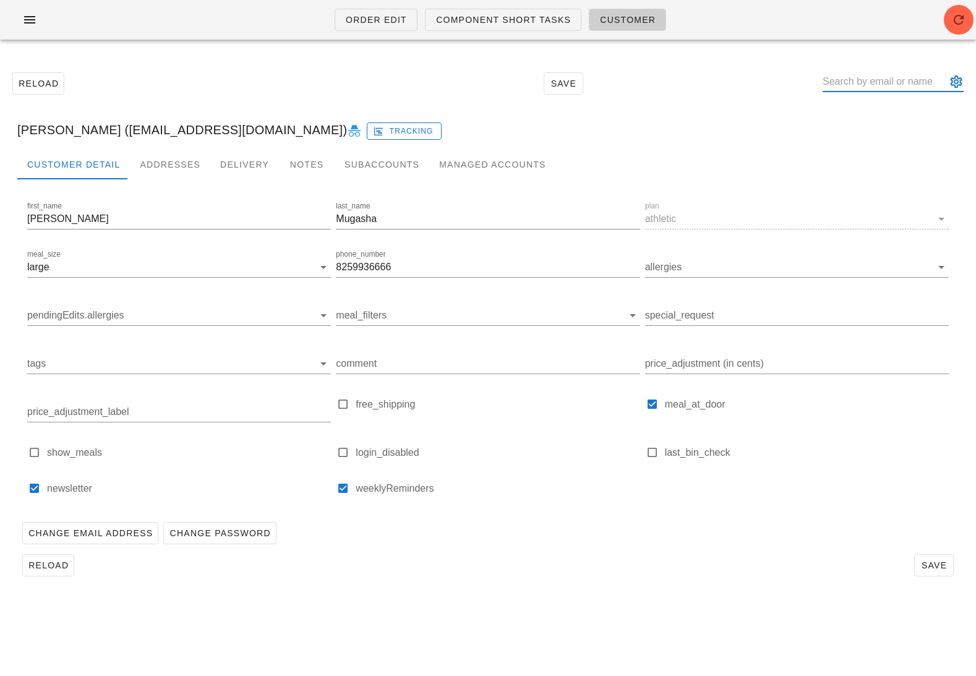
click at [897, 83] on input "text" at bounding box center [885, 82] width 124 height 20
paste input "[EMAIL_ADDRESS][PERSON_NAME][DOMAIN_NAME]"
type input "[EMAIL_ADDRESS][PERSON_NAME][DOMAIN_NAME]"
click at [880, 133] on div "[EMAIL_ADDRESS][PERSON_NAME][DOMAIN_NAME]" at bounding box center [965, 136] width 218 height 11
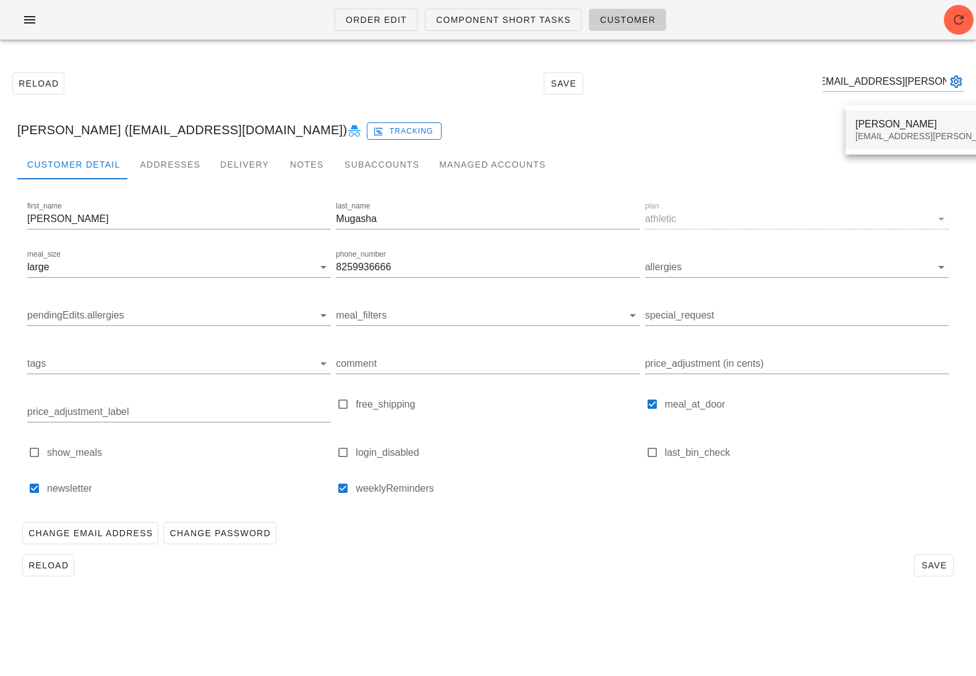
scroll to position [0, 0]
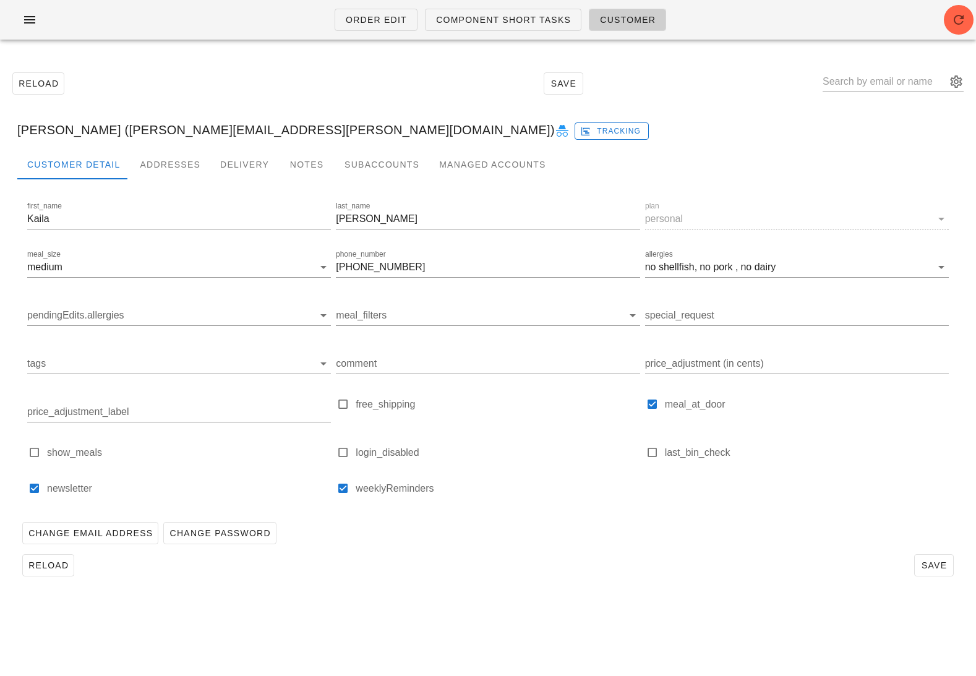
click at [555, 131] on icon at bounding box center [562, 131] width 15 height 15
click at [372, 24] on span "Order Edit" at bounding box center [376, 20] width 62 height 10
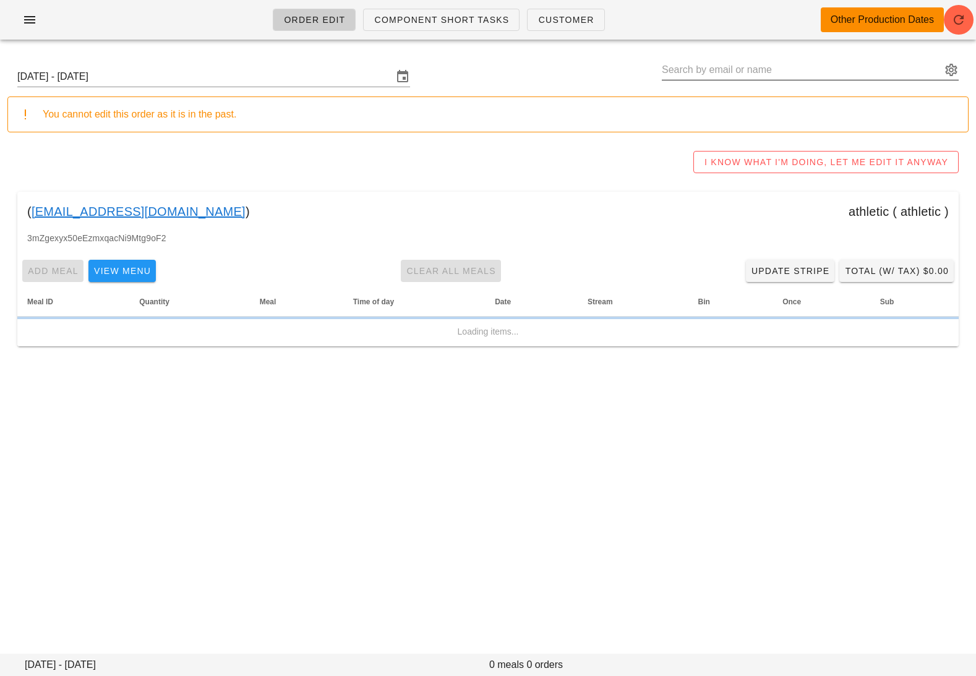
click at [870, 73] on input "text" at bounding box center [802, 70] width 280 height 20
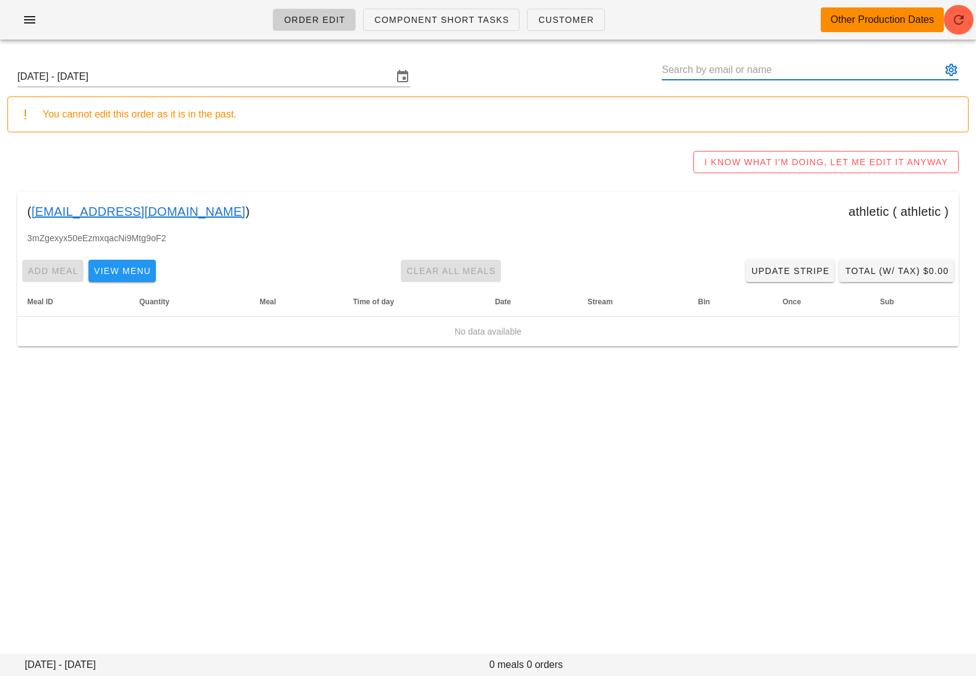
paste input "[PERSON_NAME][EMAIL_ADDRESS][DOMAIN_NAME]"
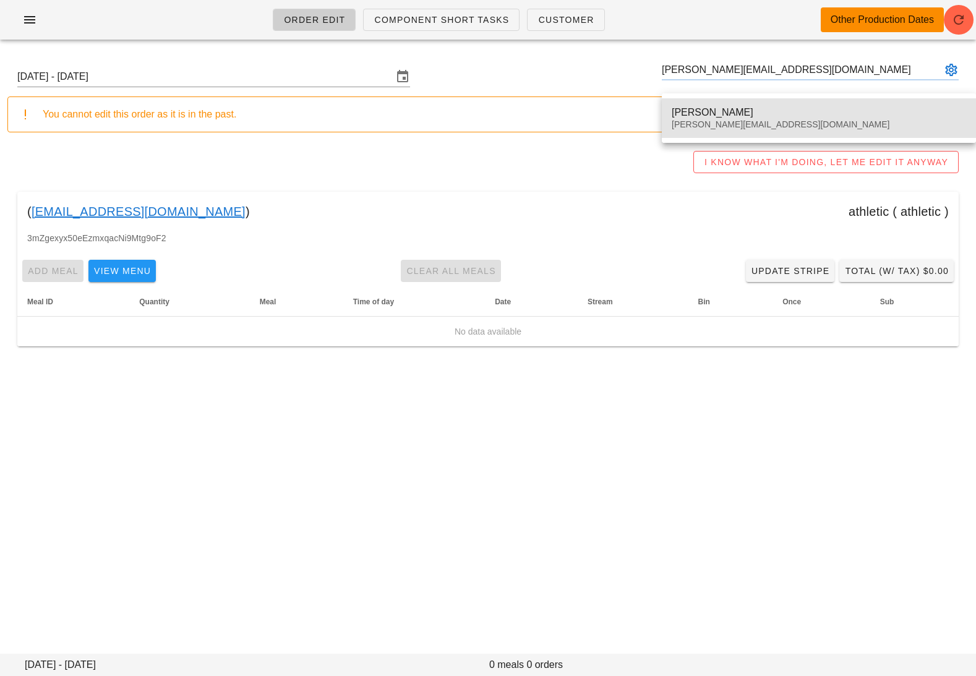
click at [770, 105] on div "[PERSON_NAME] [PERSON_NAME][EMAIL_ADDRESS][DOMAIN_NAME]" at bounding box center [819, 118] width 295 height 38
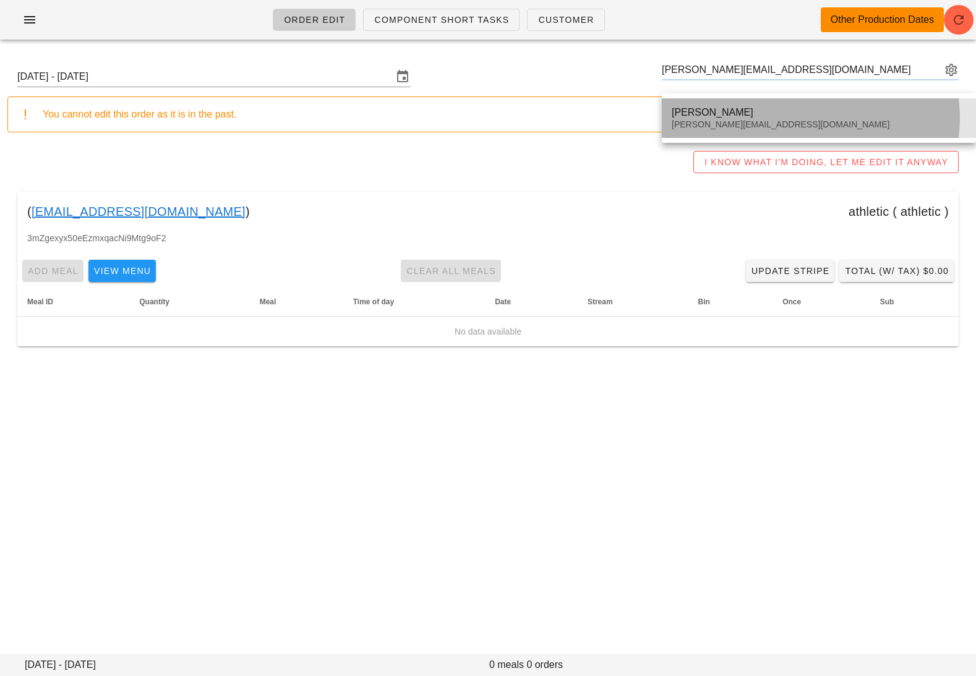
click at [741, 118] on div "[PERSON_NAME] [PERSON_NAME][EMAIL_ADDRESS][DOMAIN_NAME]" at bounding box center [819, 118] width 295 height 38
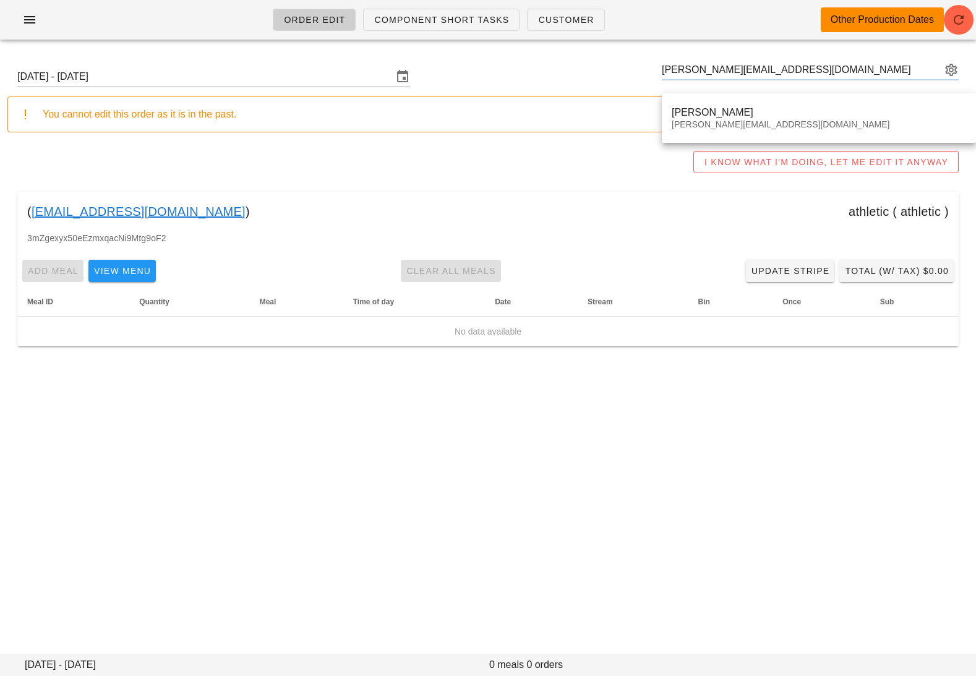
type input "[PERSON_NAME] ([PERSON_NAME][EMAIL_ADDRESS][DOMAIN_NAME])"
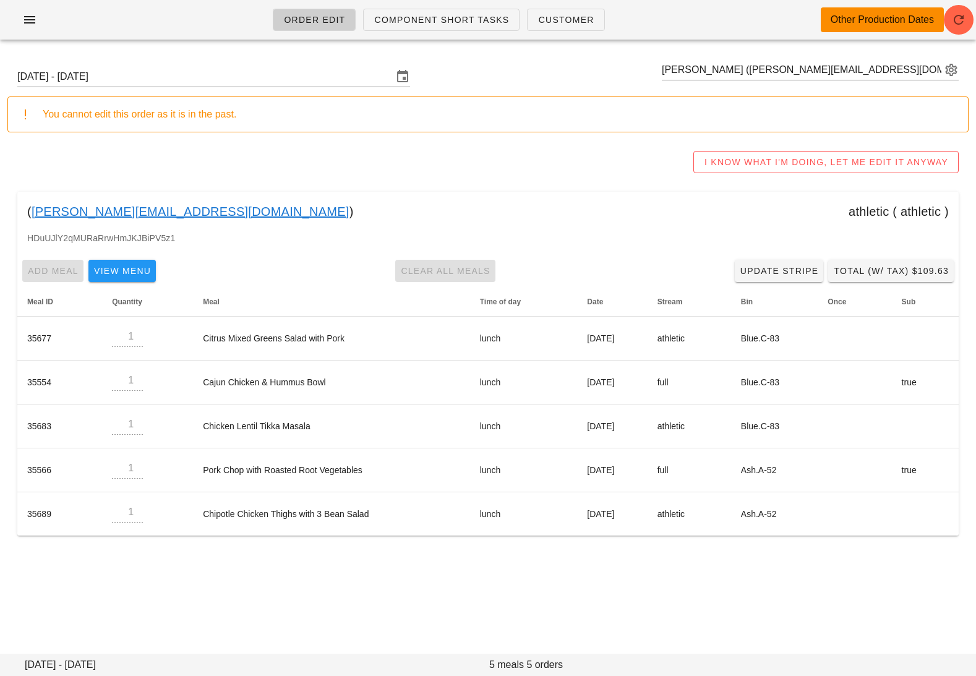
click at [152, 212] on link "[PERSON_NAME][EMAIL_ADDRESS][DOMAIN_NAME]" at bounding box center [191, 212] width 318 height 20
